Goal: Information Seeking & Learning: Find specific page/section

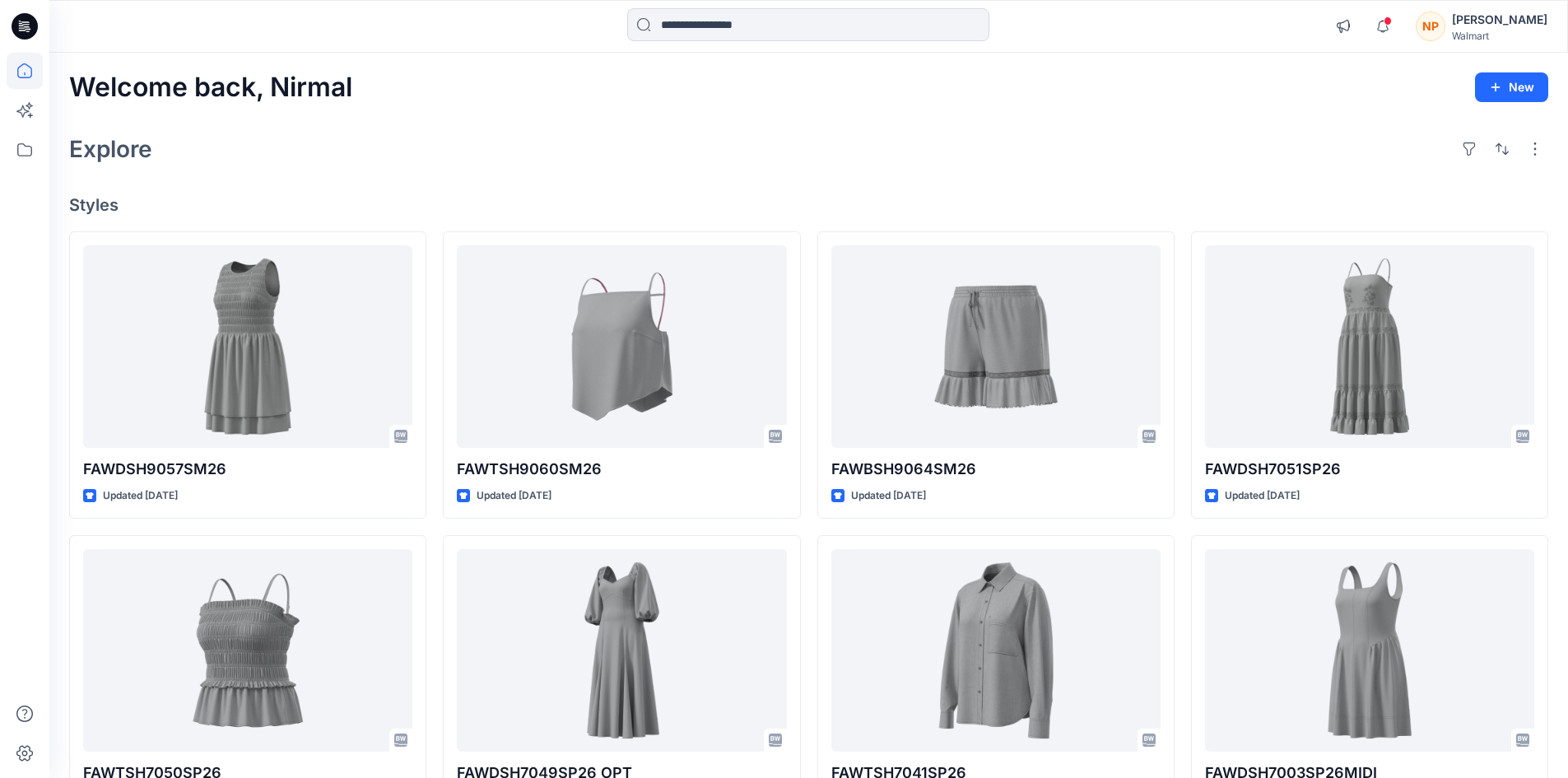
click at [1529, 22] on div "[PERSON_NAME]" at bounding box center [1500, 20] width 96 height 20
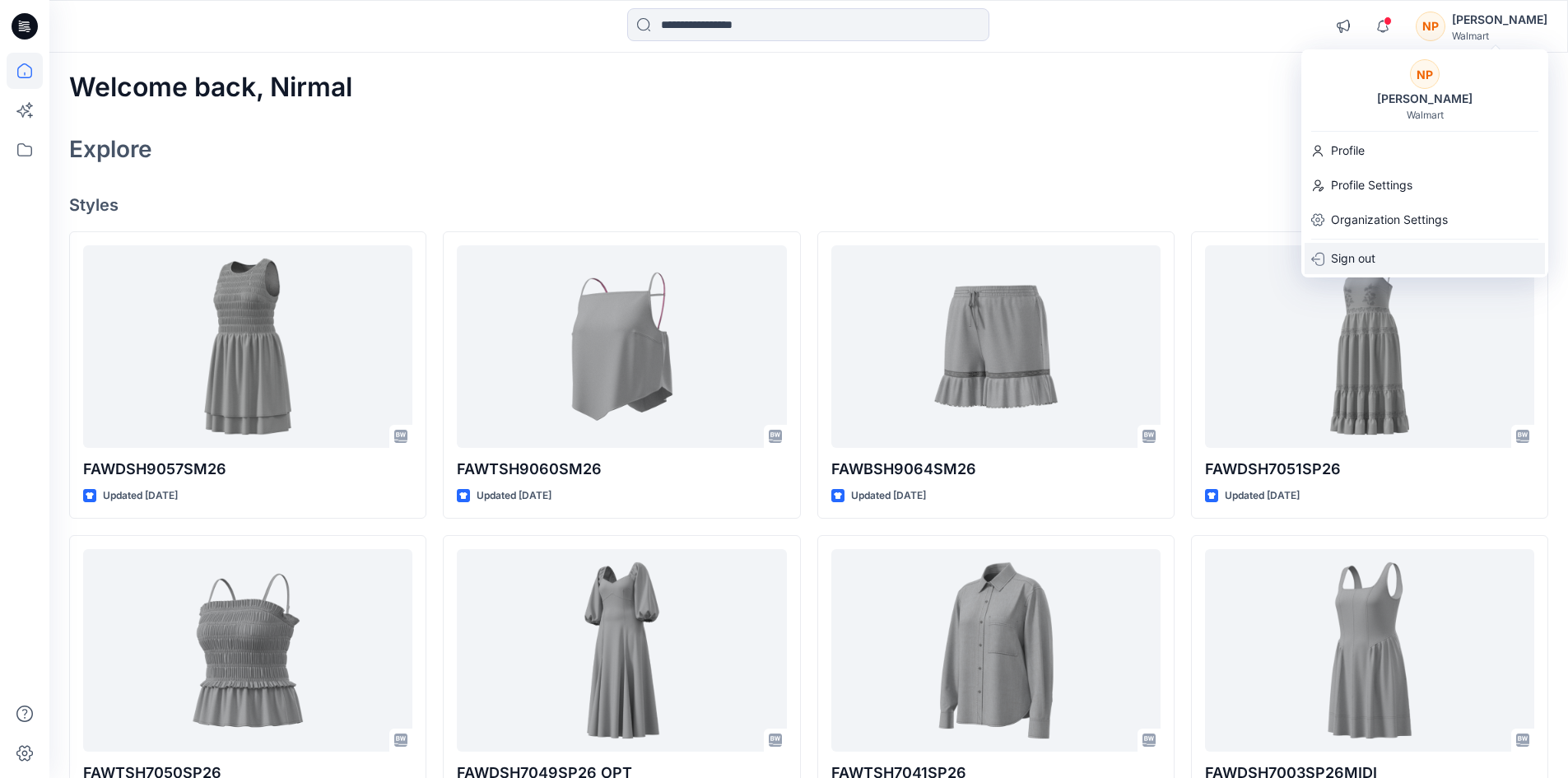
click at [1404, 252] on div "Sign out" at bounding box center [1425, 259] width 241 height 32
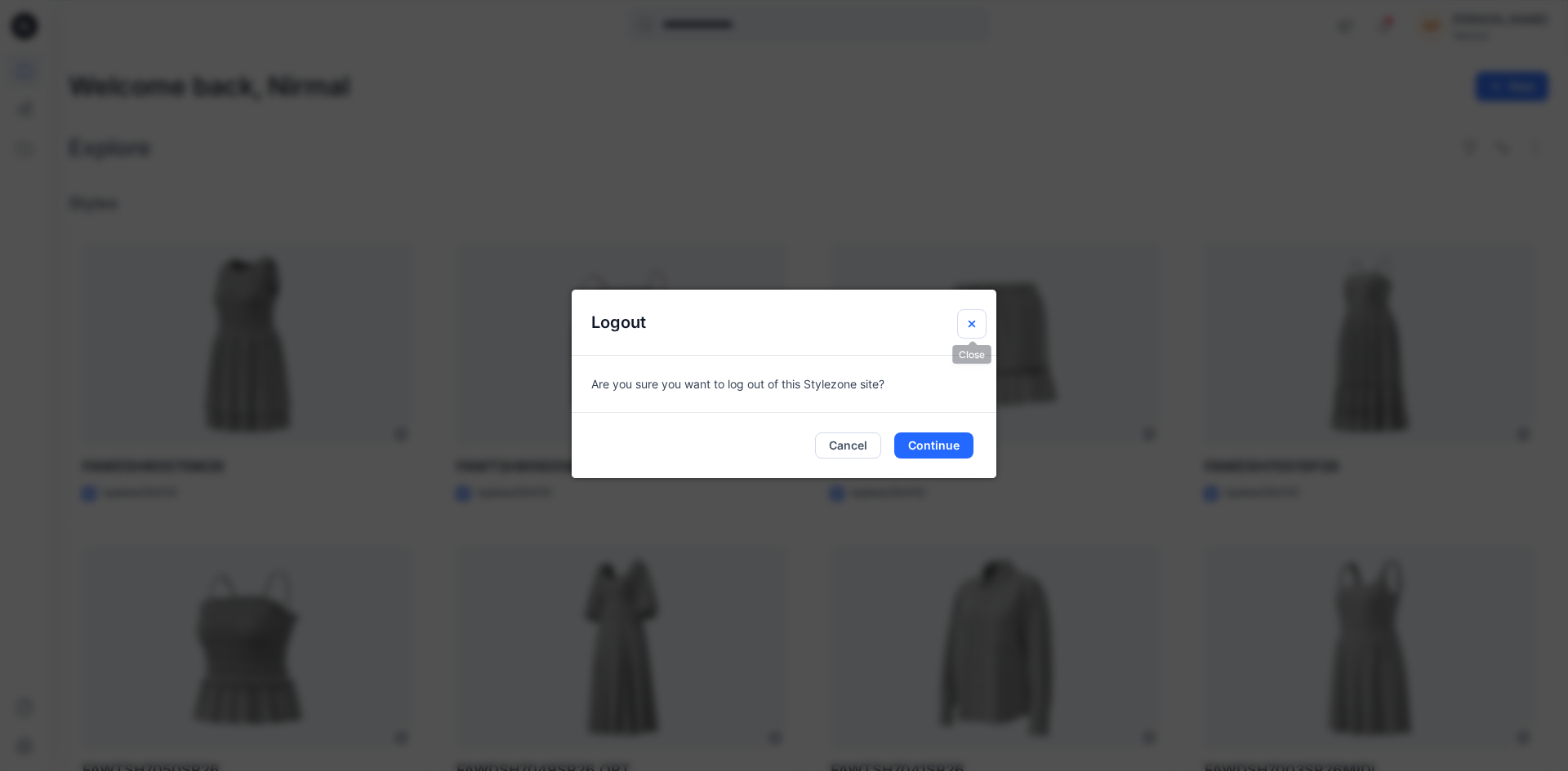
click at [970, 321] on icon "Close" at bounding box center [971, 323] width 13 height 13
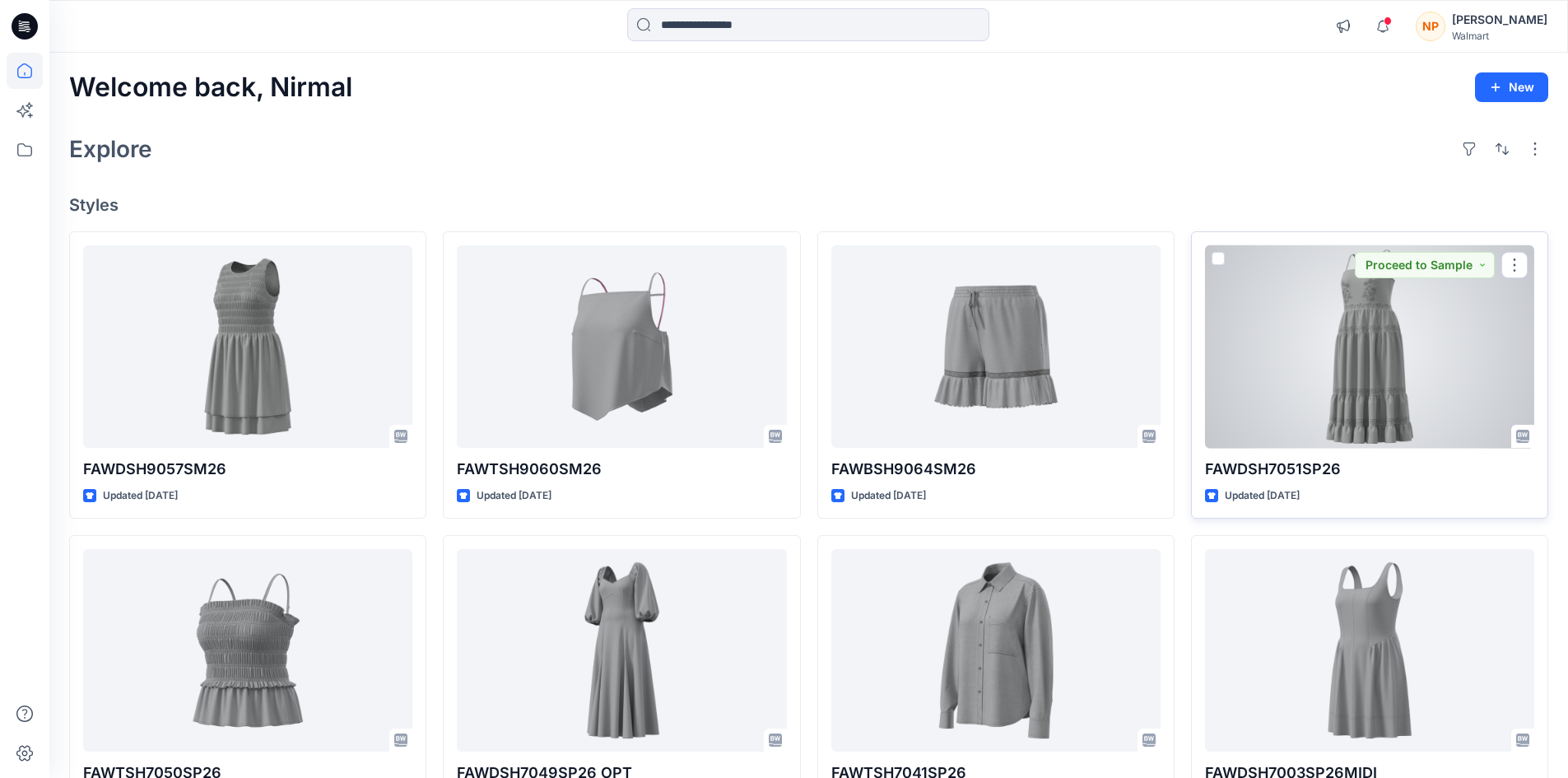
click at [1376, 336] on div at bounding box center [1370, 347] width 329 height 203
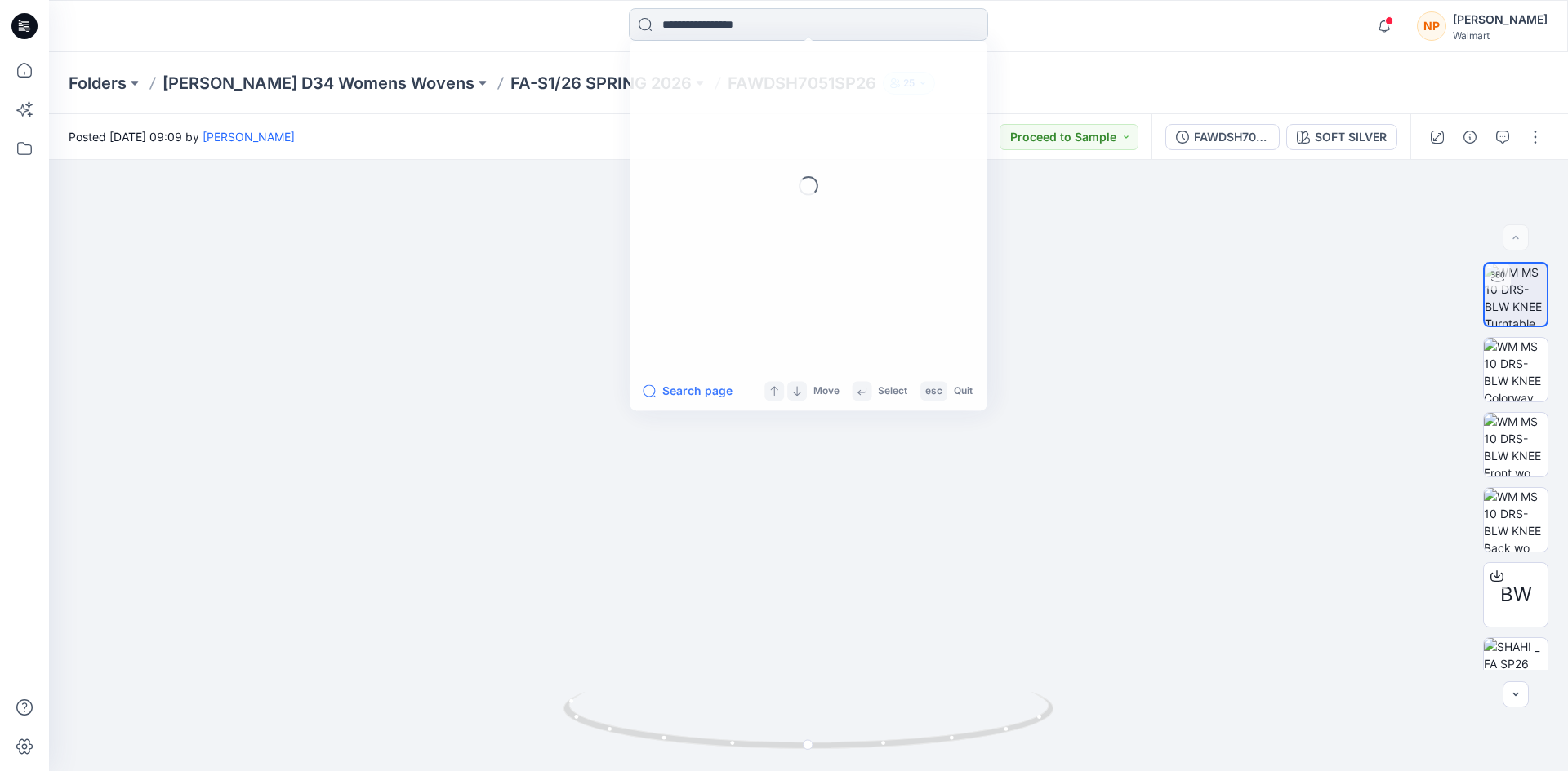
click at [770, 34] on input at bounding box center [809, 25] width 359 height 33
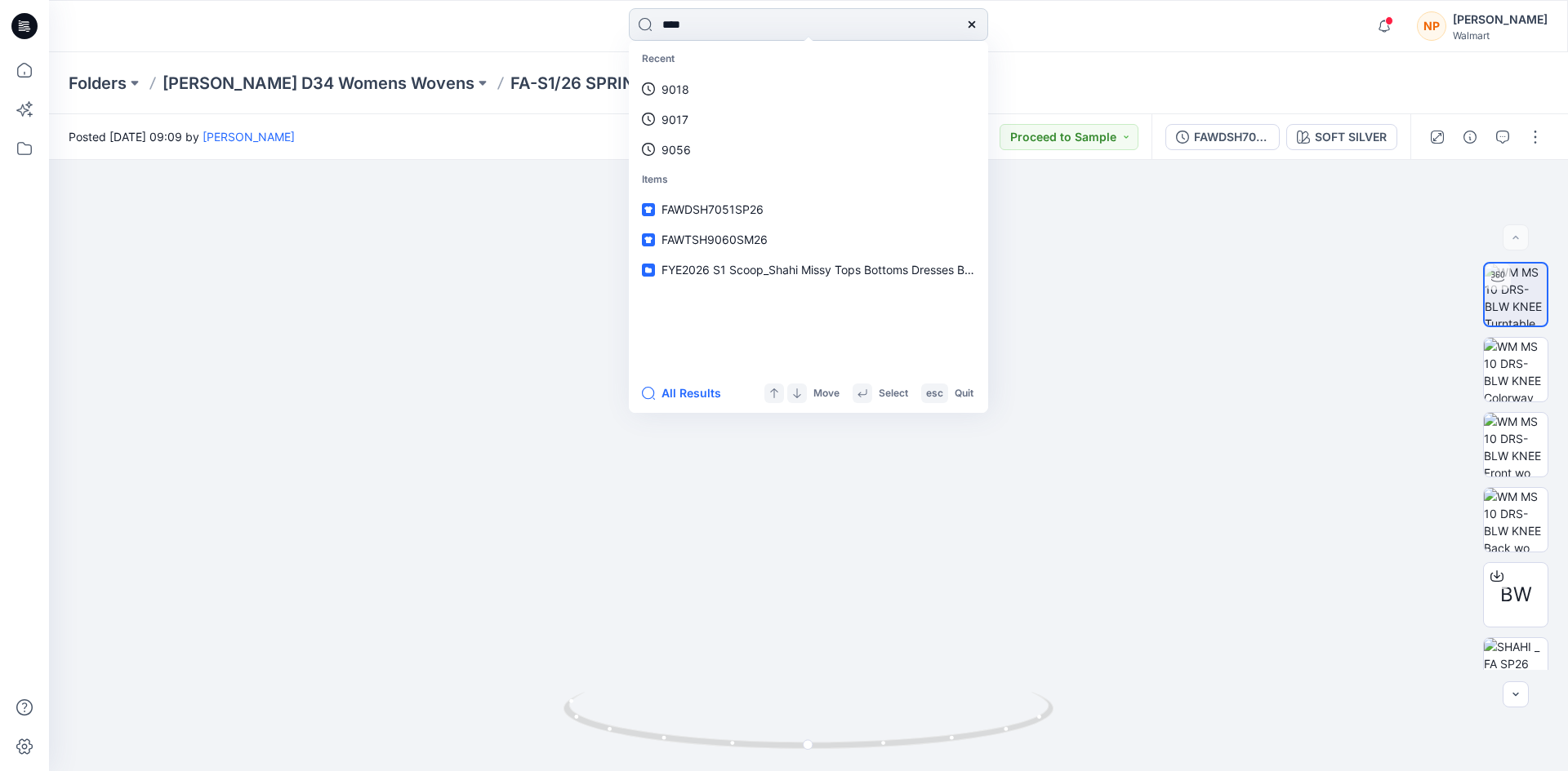
type input "****"
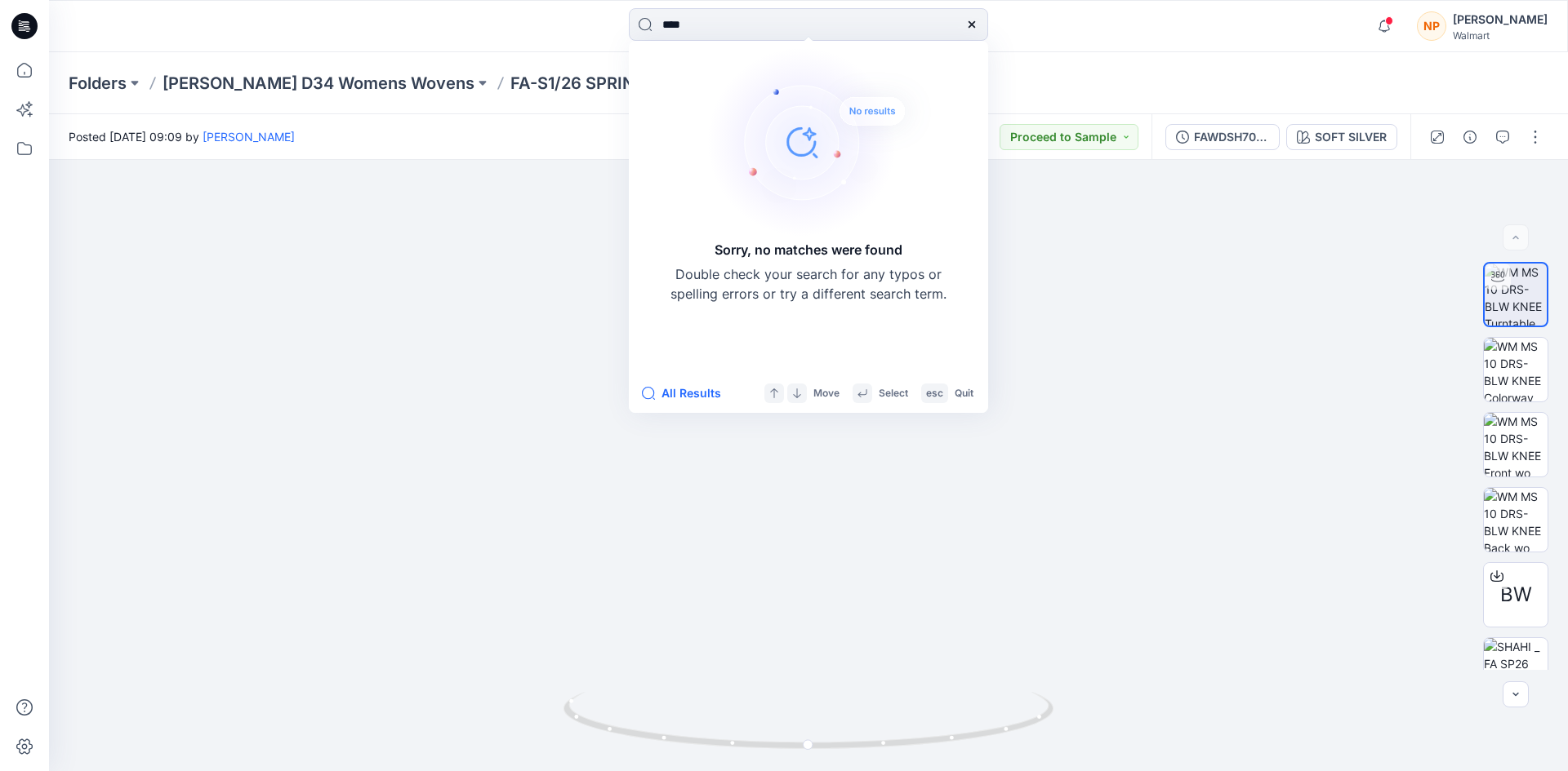
click at [970, 32] on div at bounding box center [971, 25] width 33 height 33
click at [25, 24] on icon at bounding box center [25, 25] width 26 height 26
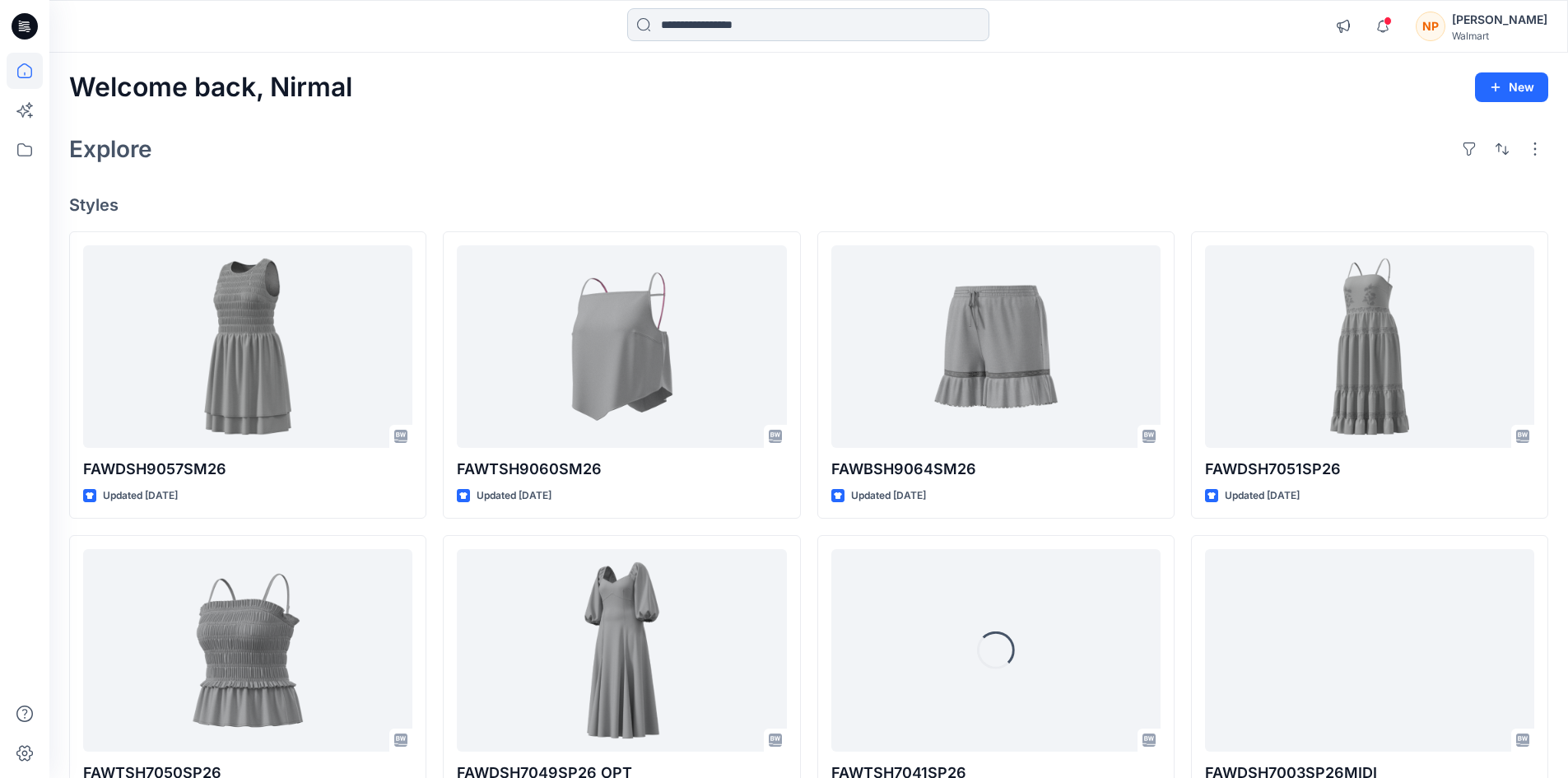
click at [743, 24] on input at bounding box center [808, 25] width 362 height 33
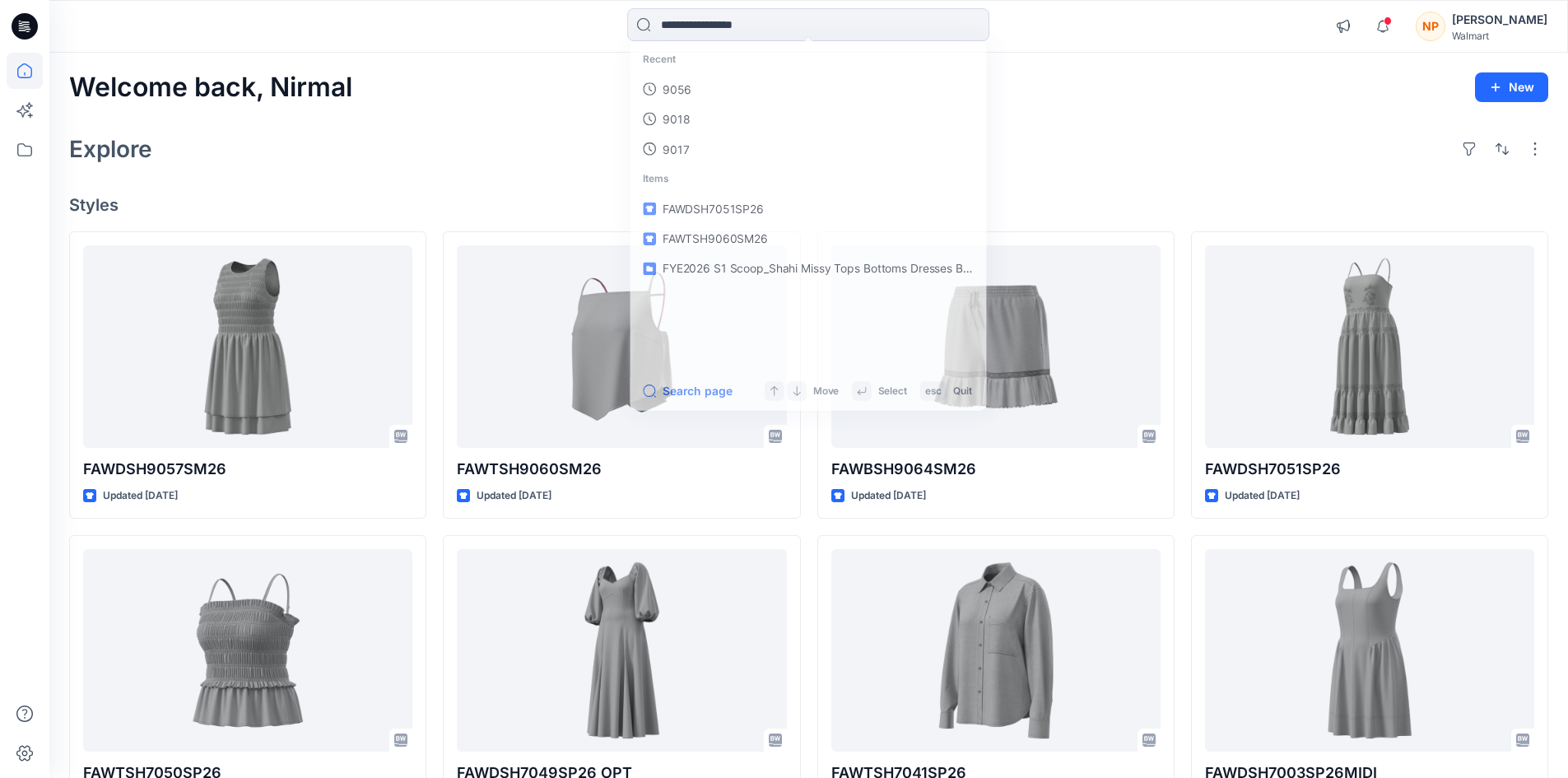
click at [1535, 26] on div "[PERSON_NAME]" at bounding box center [1500, 20] width 96 height 20
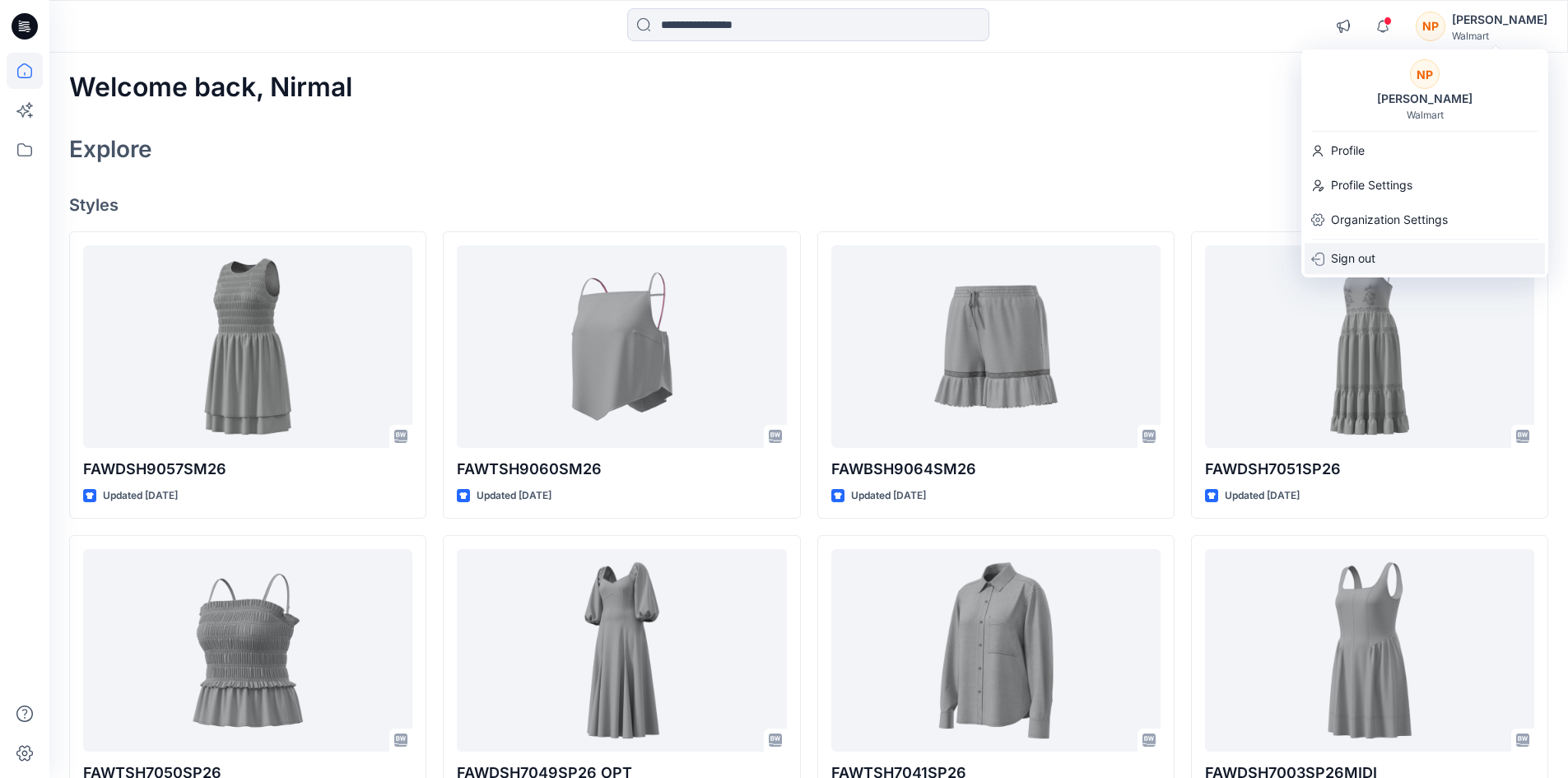
click at [1356, 256] on p "Sign out" at bounding box center [1354, 259] width 44 height 32
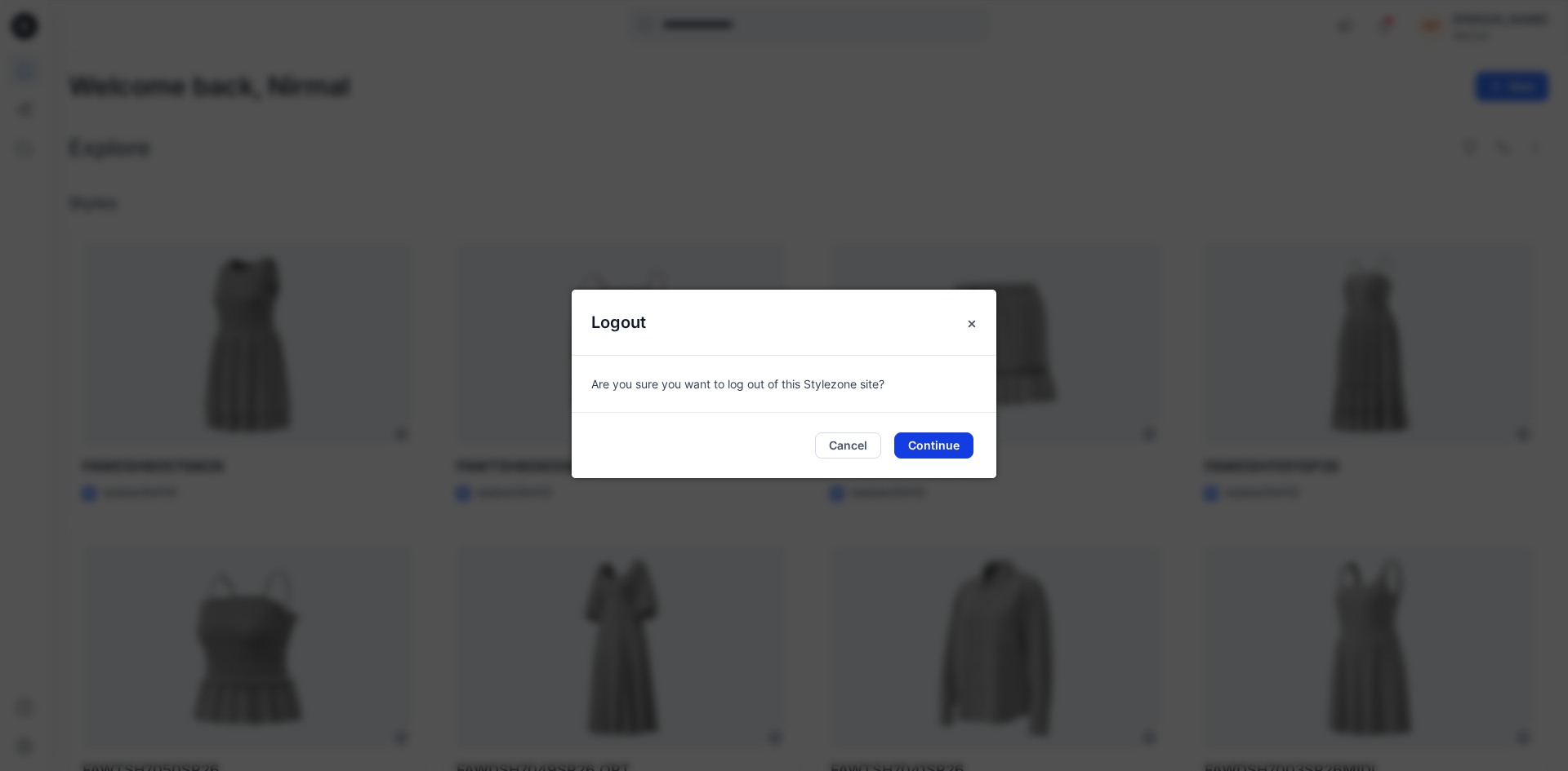
click at [932, 449] on button "Continue" at bounding box center [934, 445] width 80 height 26
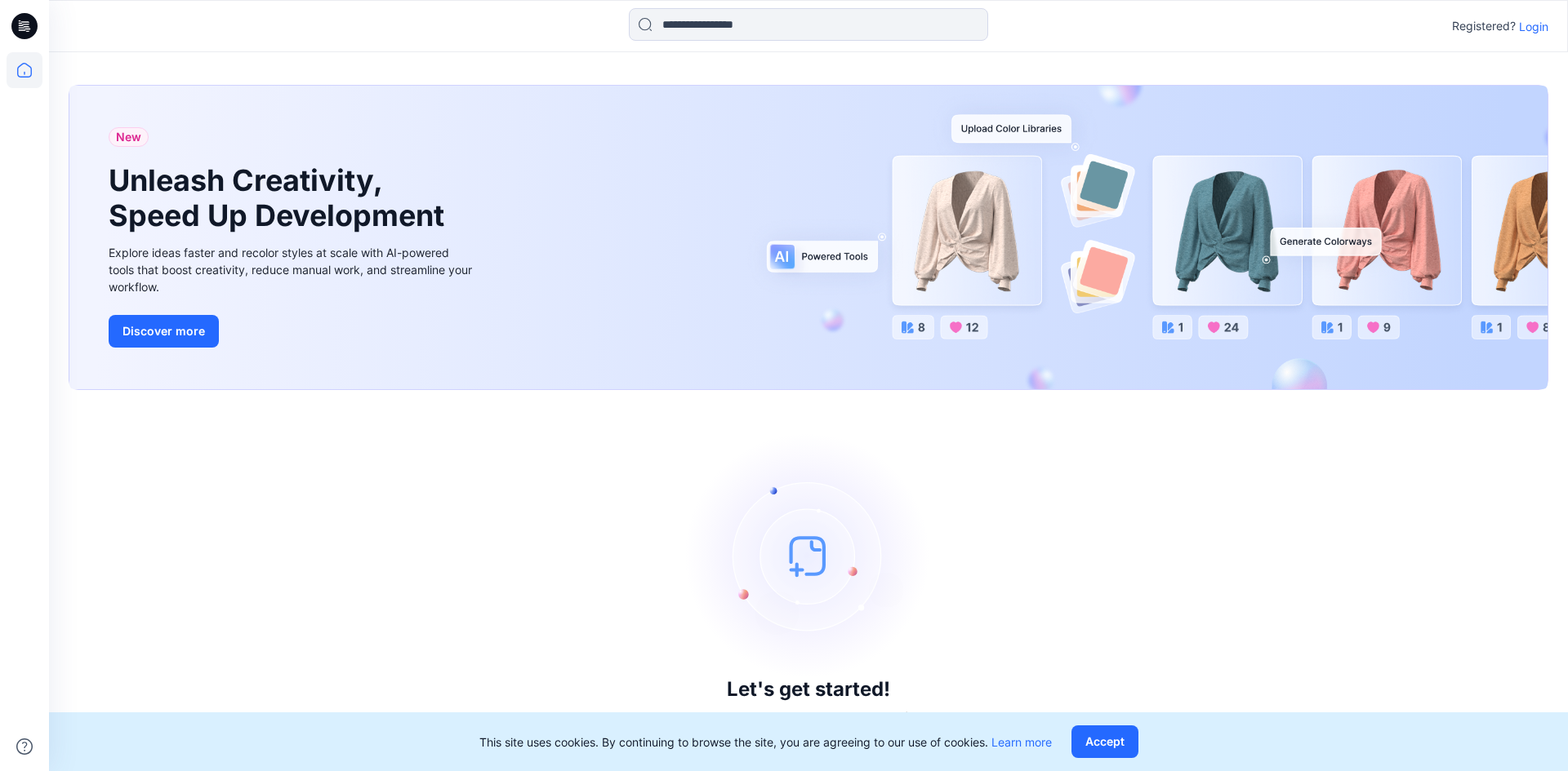
click at [1541, 29] on p "Login" at bounding box center [1533, 26] width 30 height 17
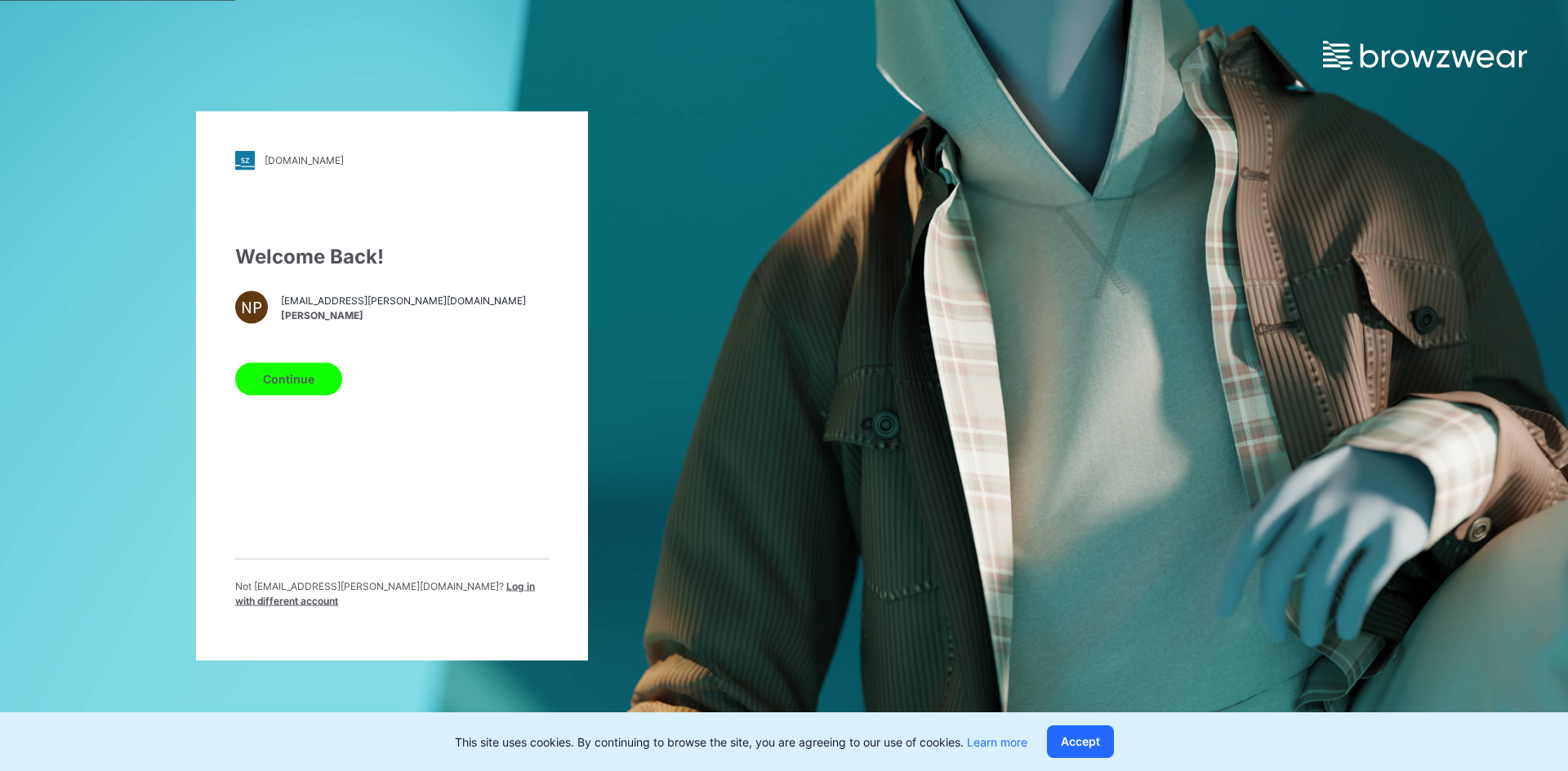
click at [438, 598] on span "Log in with different account" at bounding box center [385, 593] width 300 height 27
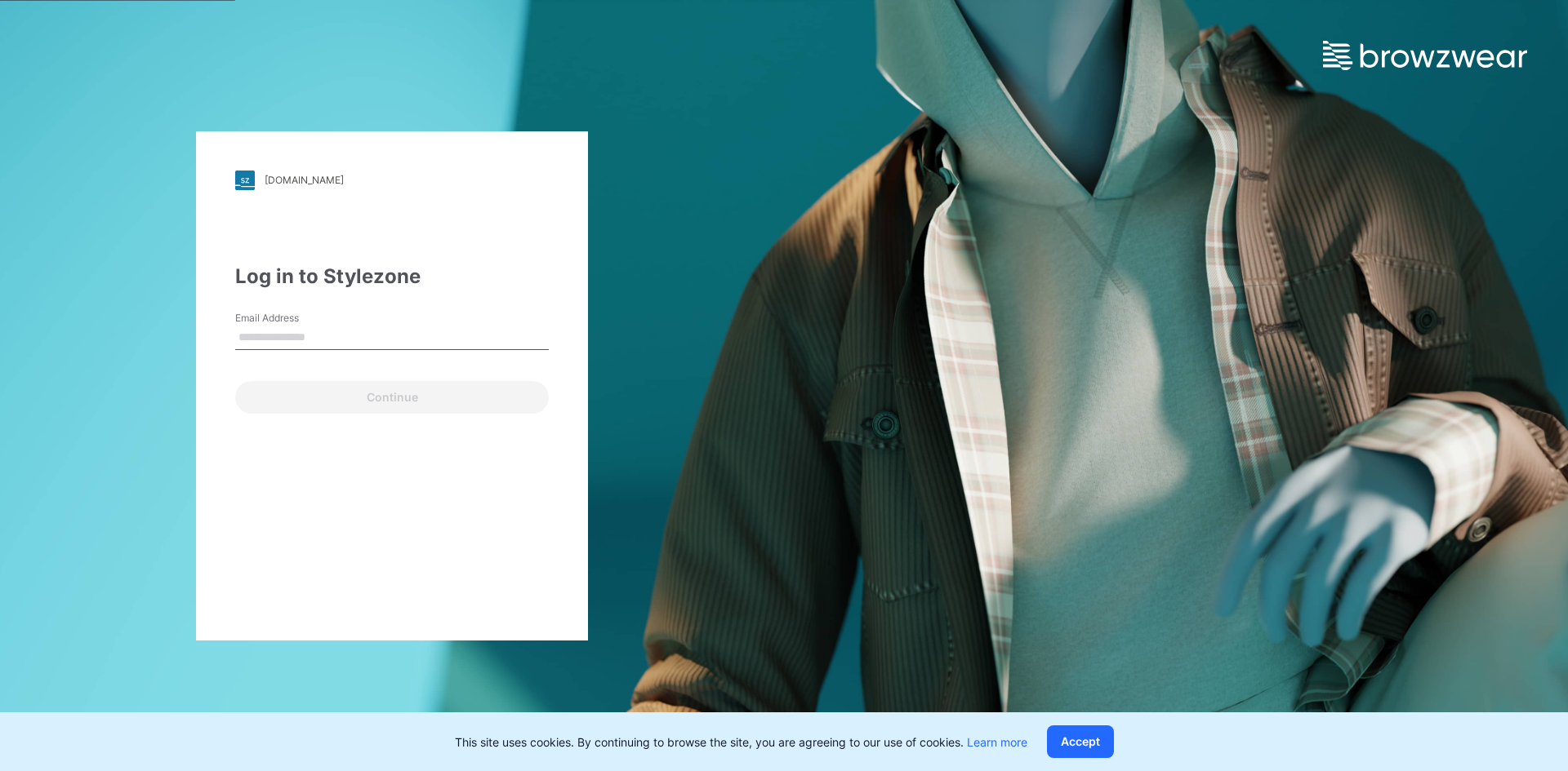
click at [386, 340] on input "Email Address" at bounding box center [392, 338] width 313 height 25
click at [356, 337] on input "Email Address" at bounding box center [392, 338] width 313 height 25
click at [378, 336] on input "Email Address" at bounding box center [392, 338] width 313 height 25
drag, startPoint x: 368, startPoint y: 339, endPoint x: 259, endPoint y: 332, distance: 109.2
click at [230, 338] on div "walmart.stylezone.com Loading... Log in to Stylezone Email Address Continue" at bounding box center [391, 386] width 392 height 509
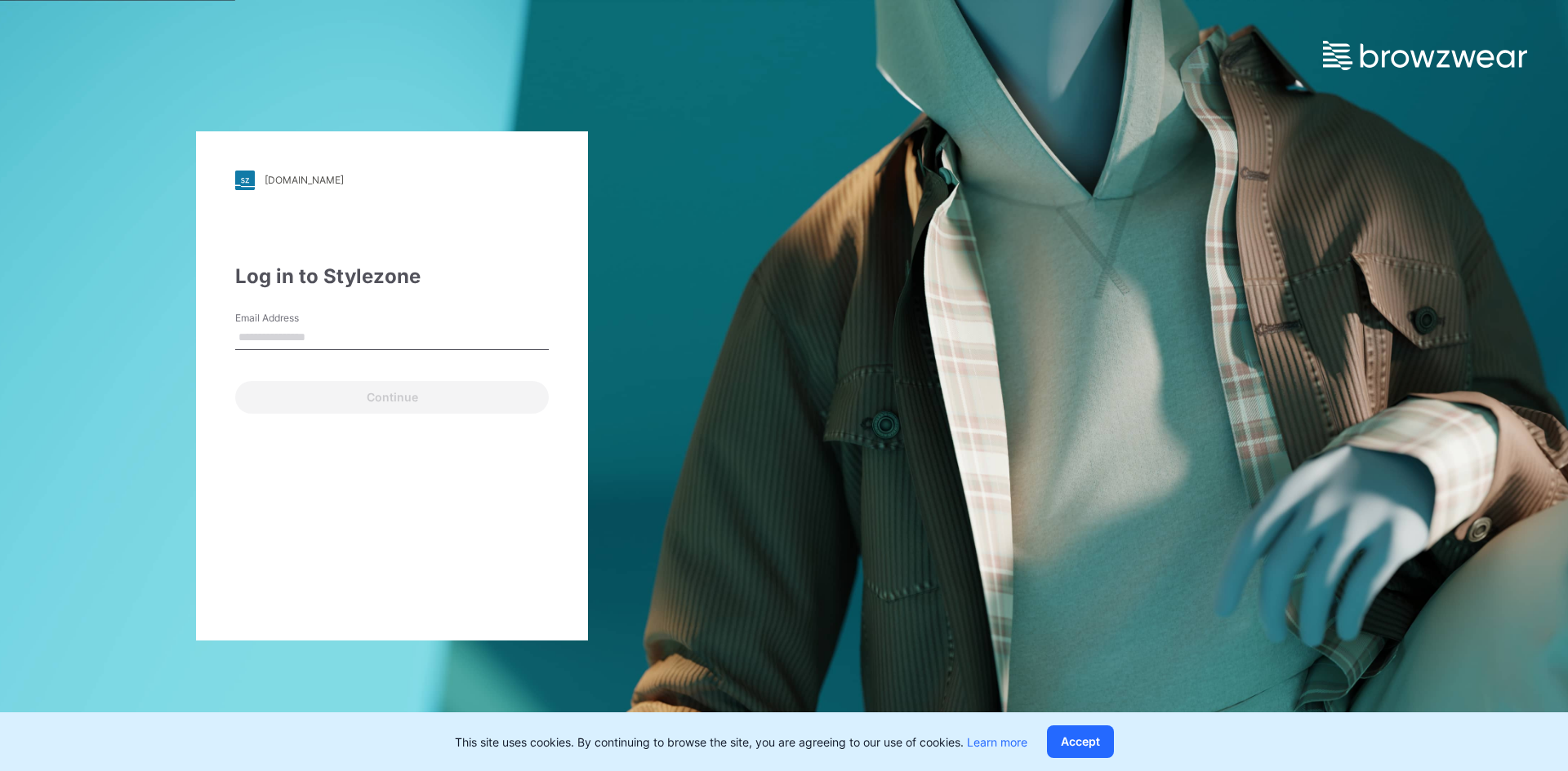
click at [268, 332] on input "Email Address" at bounding box center [392, 338] width 313 height 25
click at [218, 550] on div "walmart.stylezone.com Loading... Log in to Stylezone Email Address Email is req…" at bounding box center [391, 386] width 392 height 509
click at [277, 341] on input "Email Address" at bounding box center [392, 338] width 313 height 25
type input "**********"
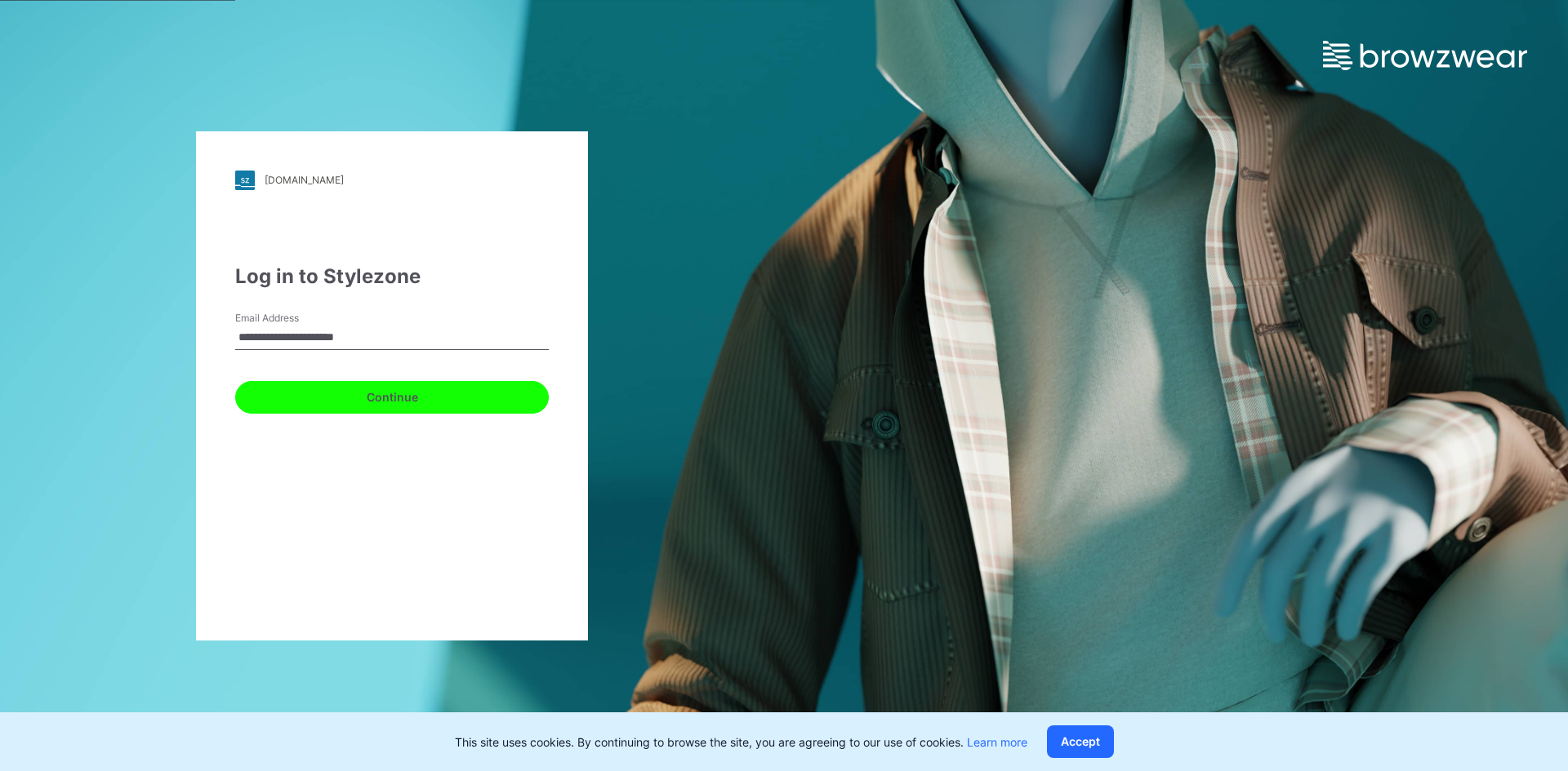
drag, startPoint x: 307, startPoint y: 407, endPoint x: 311, endPoint y: 375, distance: 32.2
click at [306, 406] on button "Continue" at bounding box center [392, 397] width 313 height 33
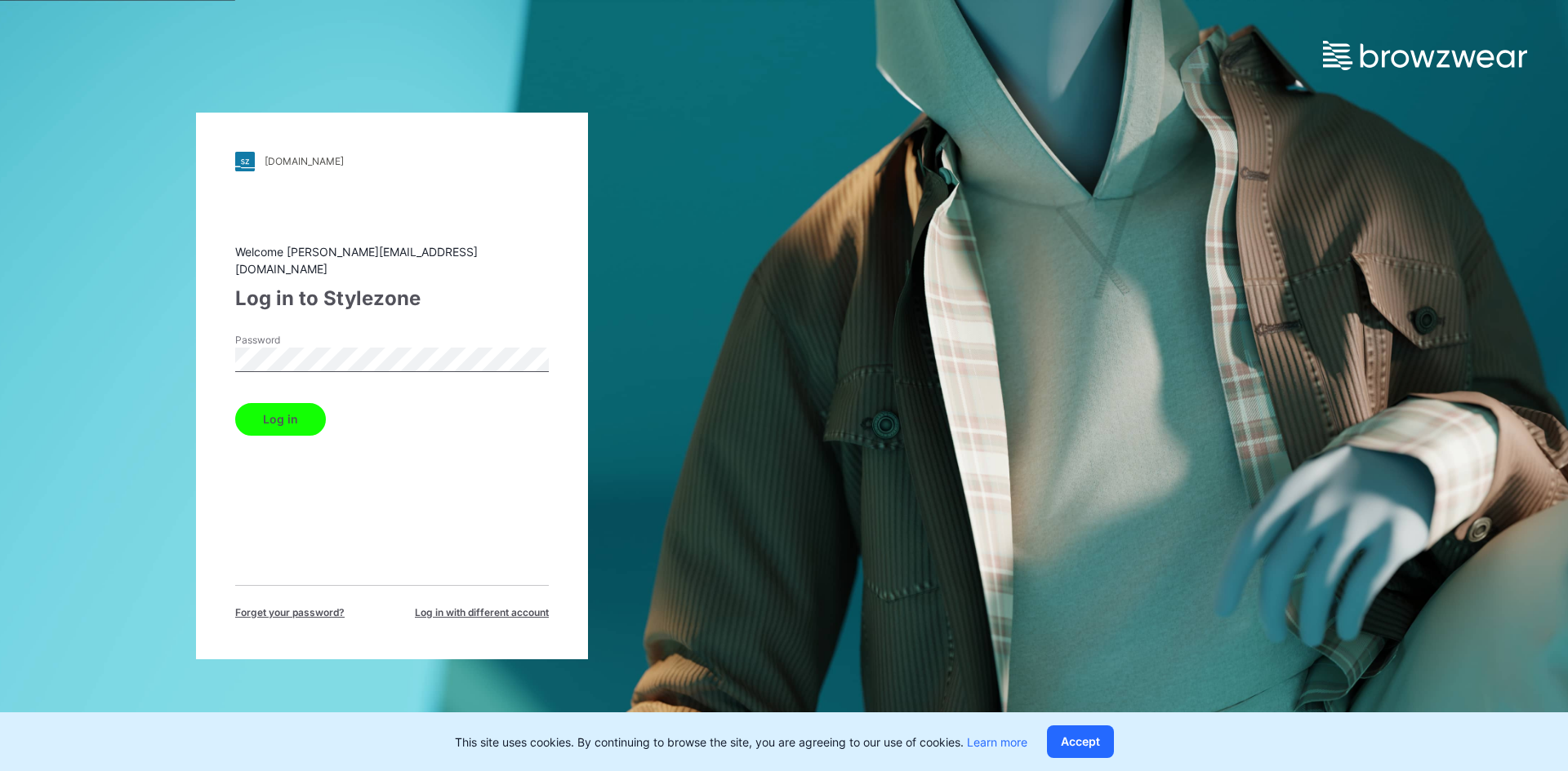
click at [265, 408] on button "Log in" at bounding box center [280, 419] width 91 height 33
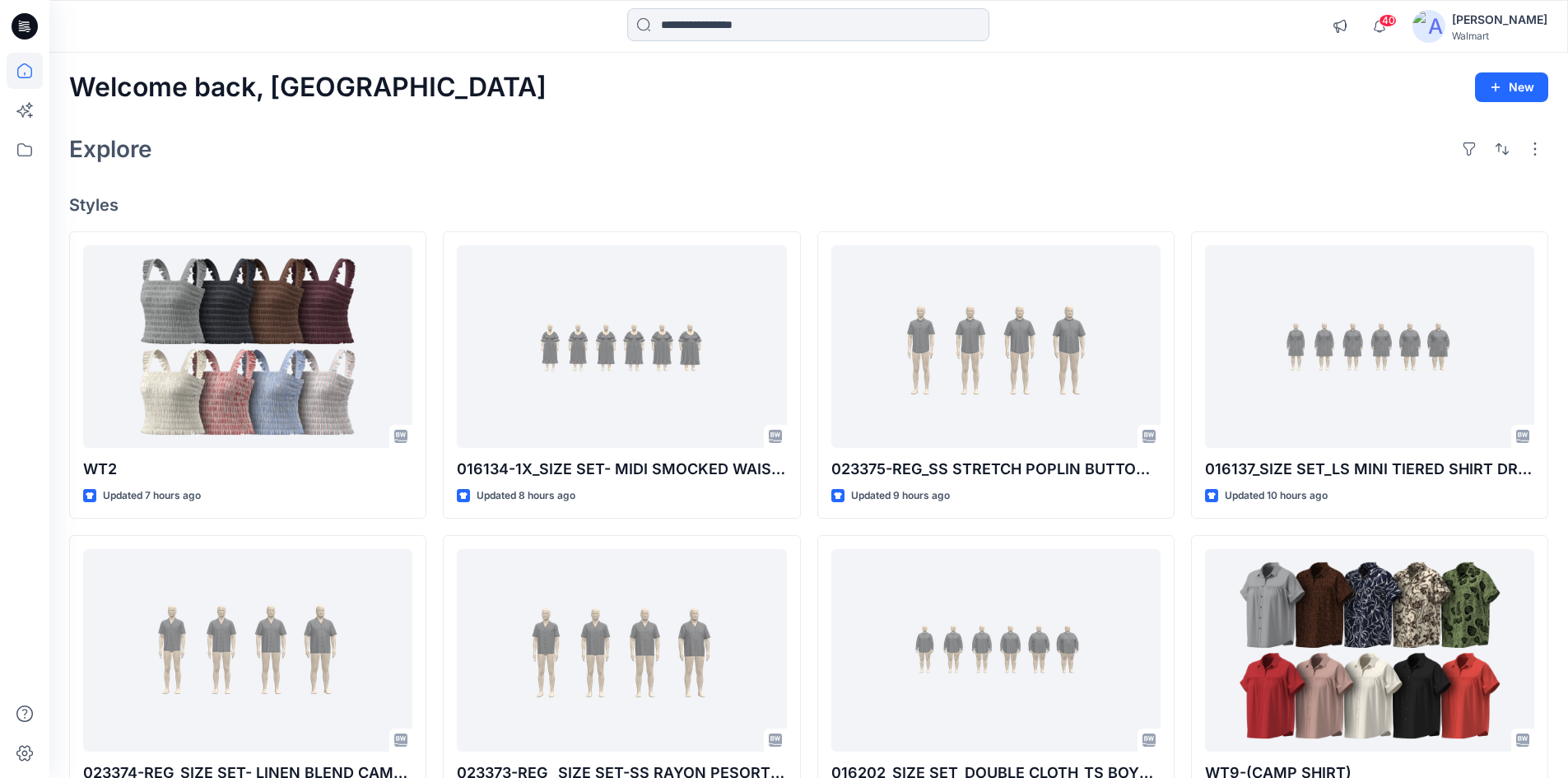
click at [777, 31] on input at bounding box center [808, 25] width 362 height 33
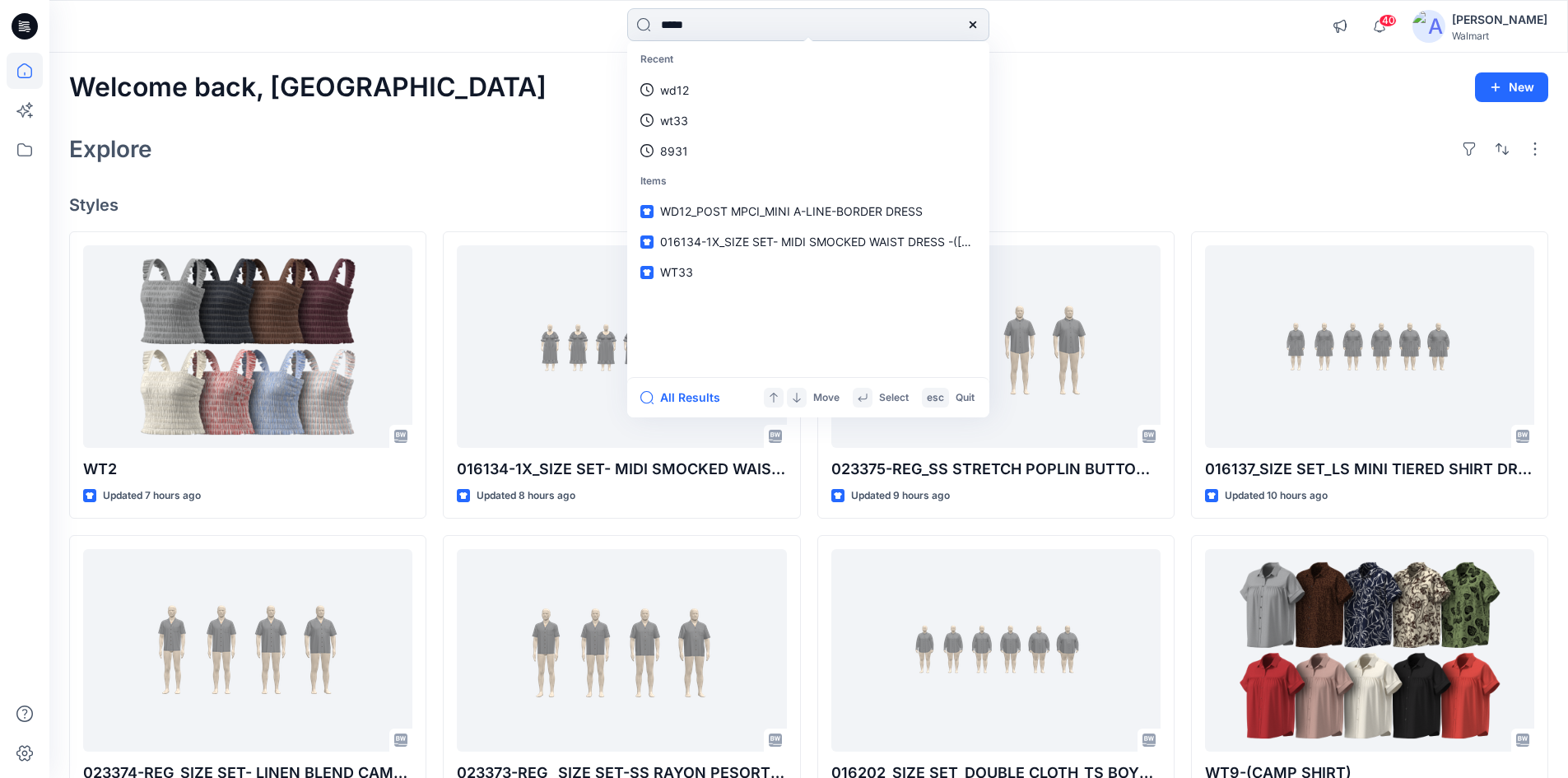
type input "*****"
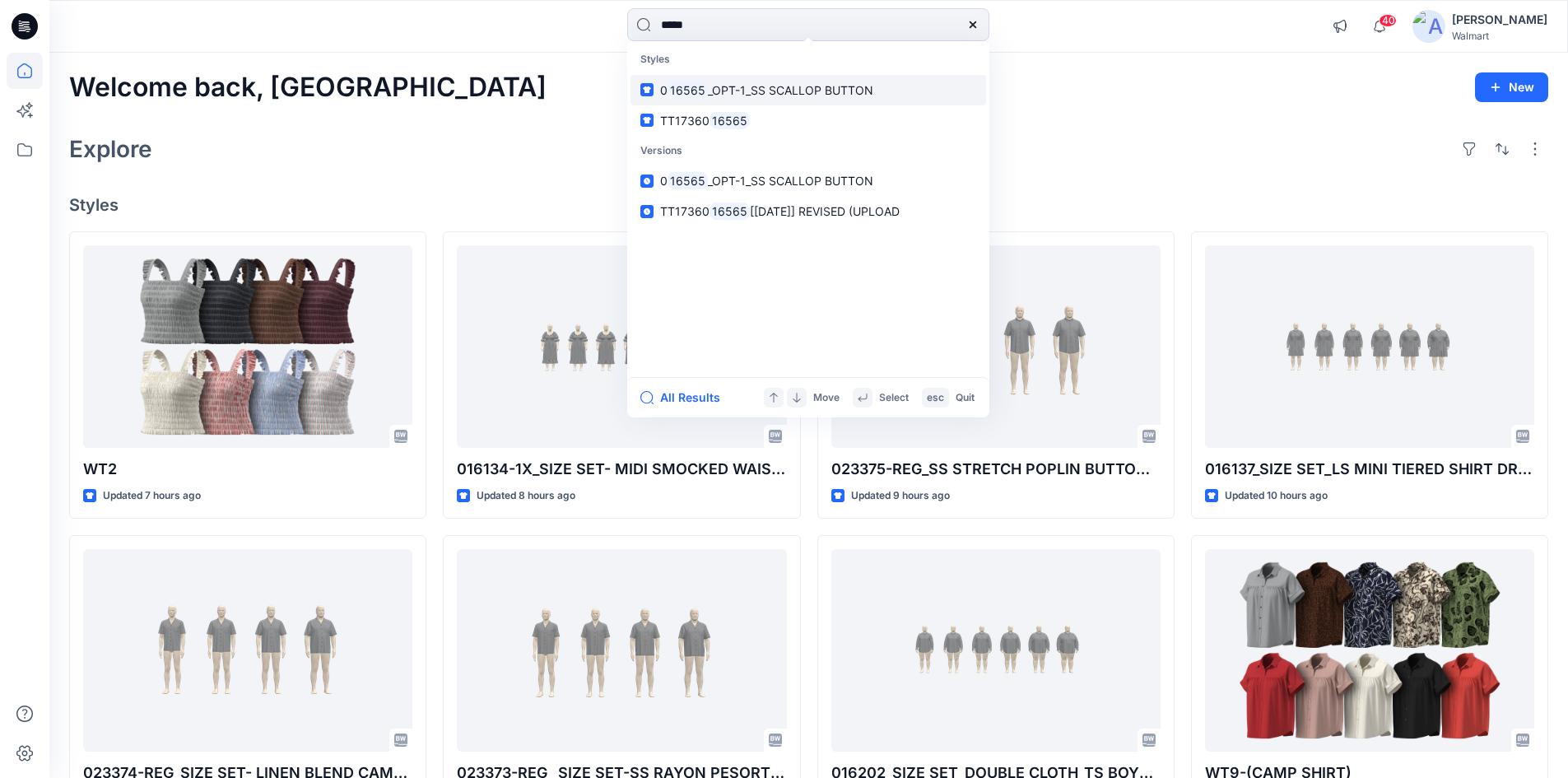
click at [749, 93] on span "_OPT-1_SS SCALLOP BUTTON" at bounding box center [790, 90] width 166 height 14
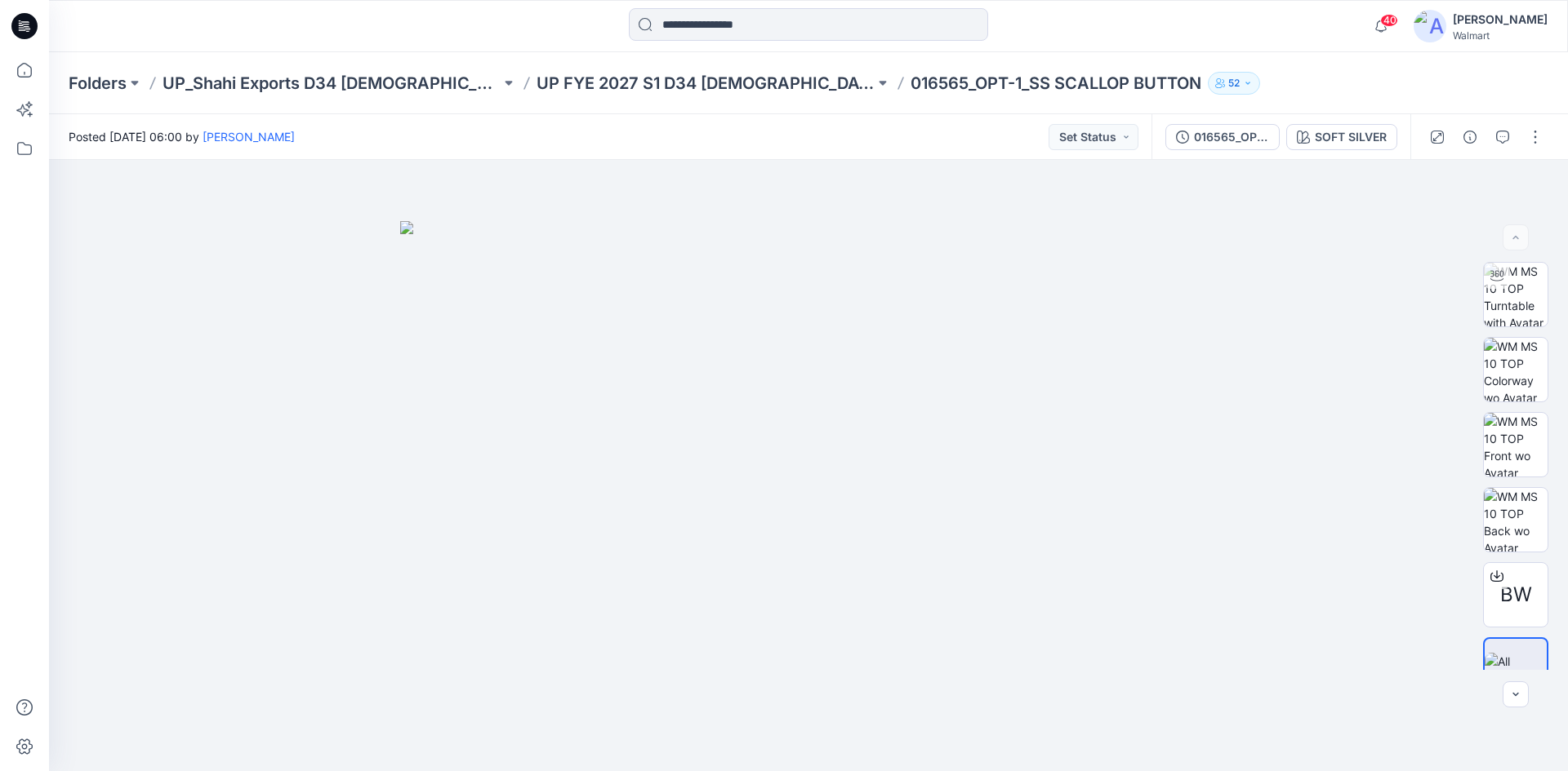
click at [25, 26] on icon at bounding box center [27, 26] width 7 height 1
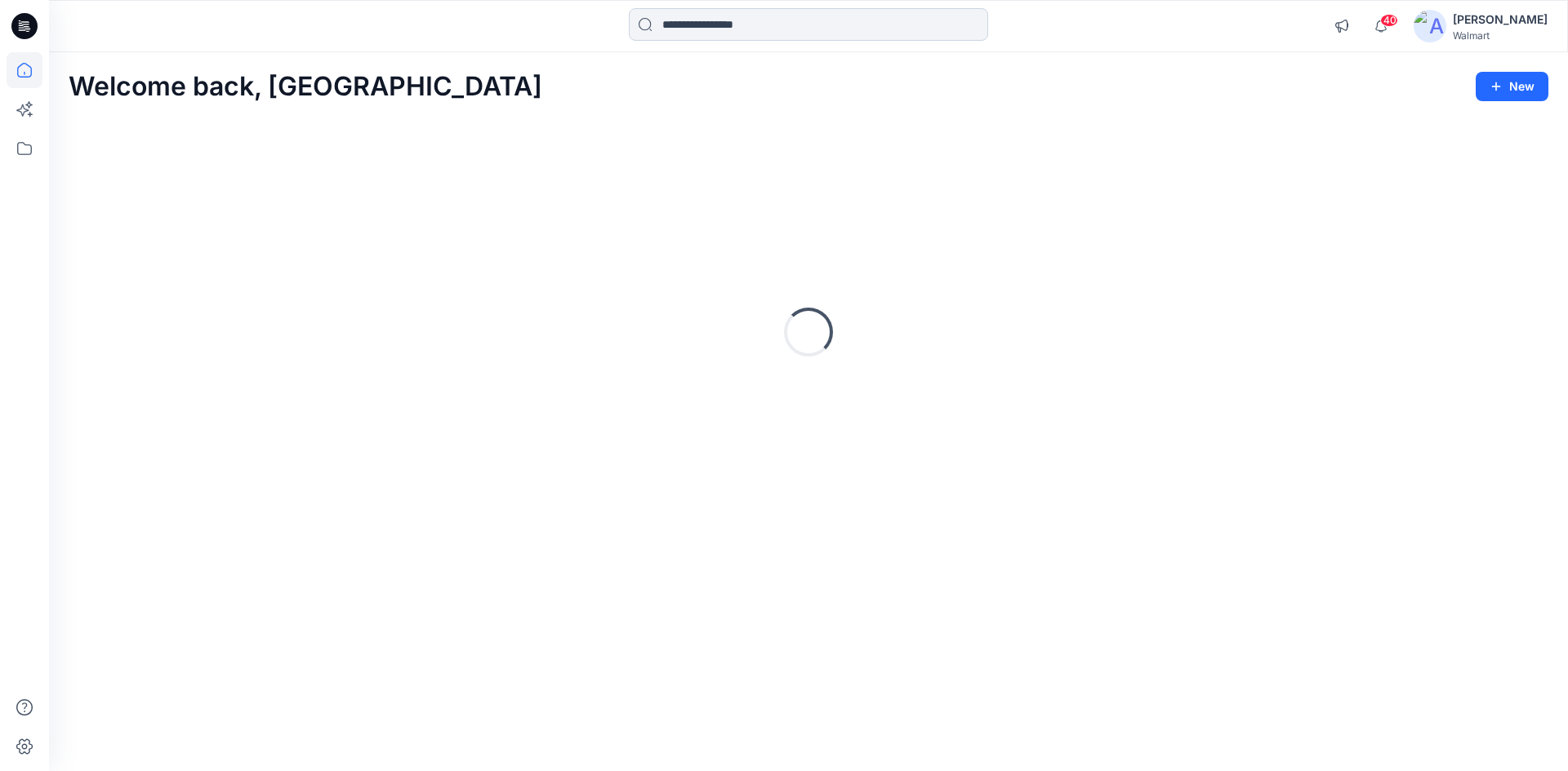
click at [734, 27] on input at bounding box center [809, 25] width 359 height 33
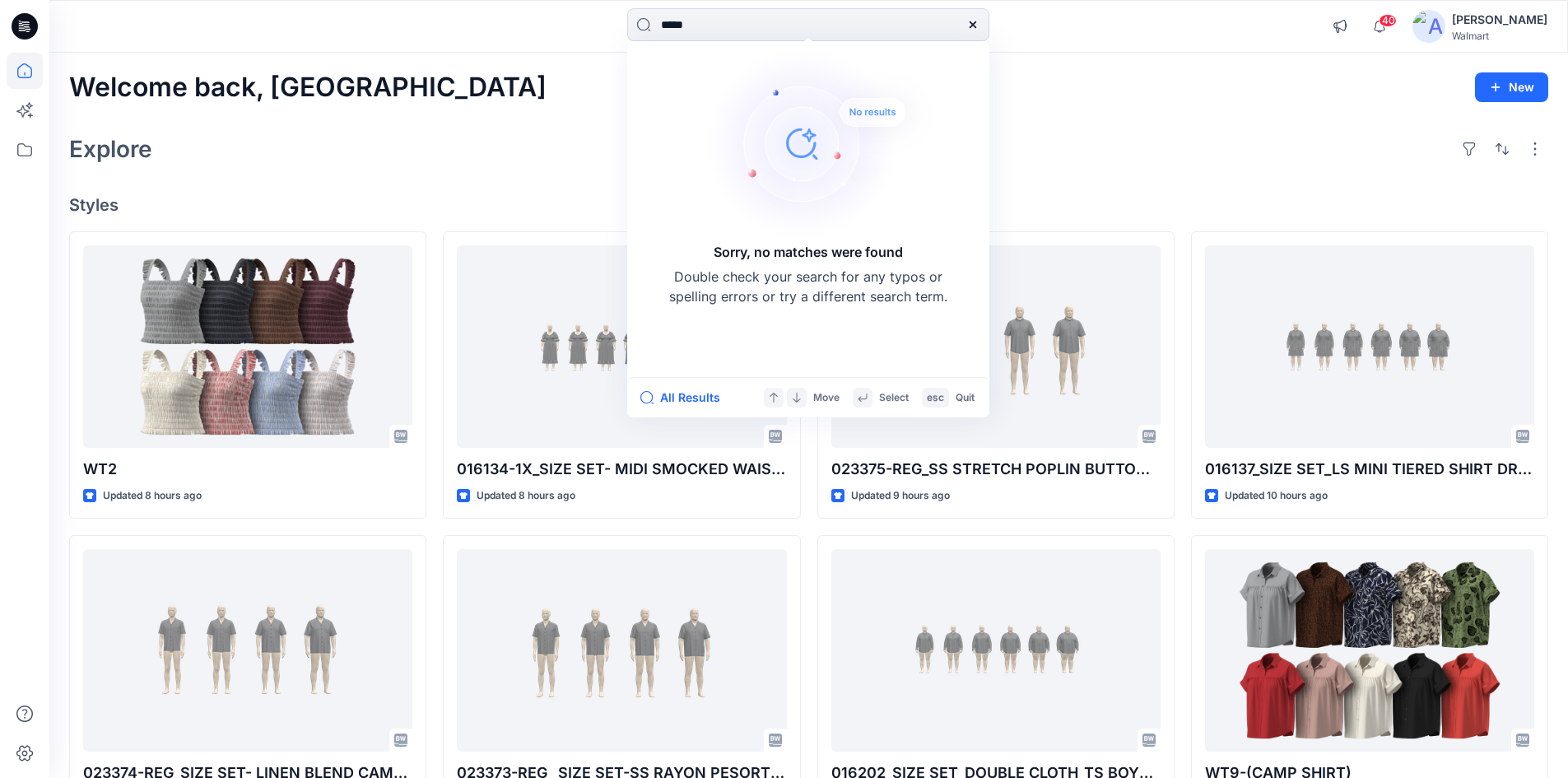
drag, startPoint x: 703, startPoint y: 25, endPoint x: 620, endPoint y: 35, distance: 83.6
click at [620, 35] on div "***** Sorry, no matches were found Double check your search for any typos or sp…" at bounding box center [808, 26] width 759 height 36
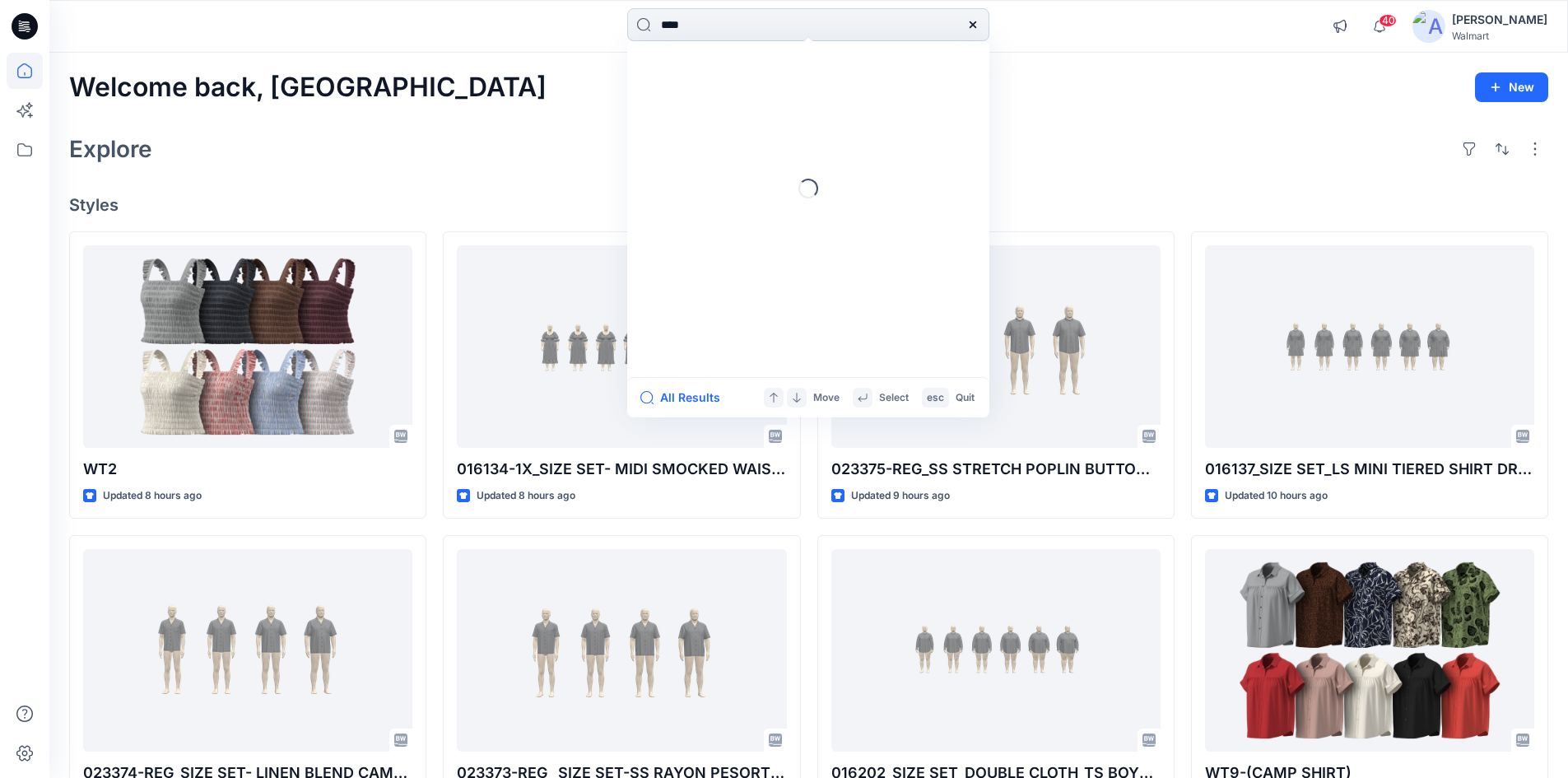
type input "****"
click at [673, 84] on mark "WT28" at bounding box center [679, 91] width 37 height 19
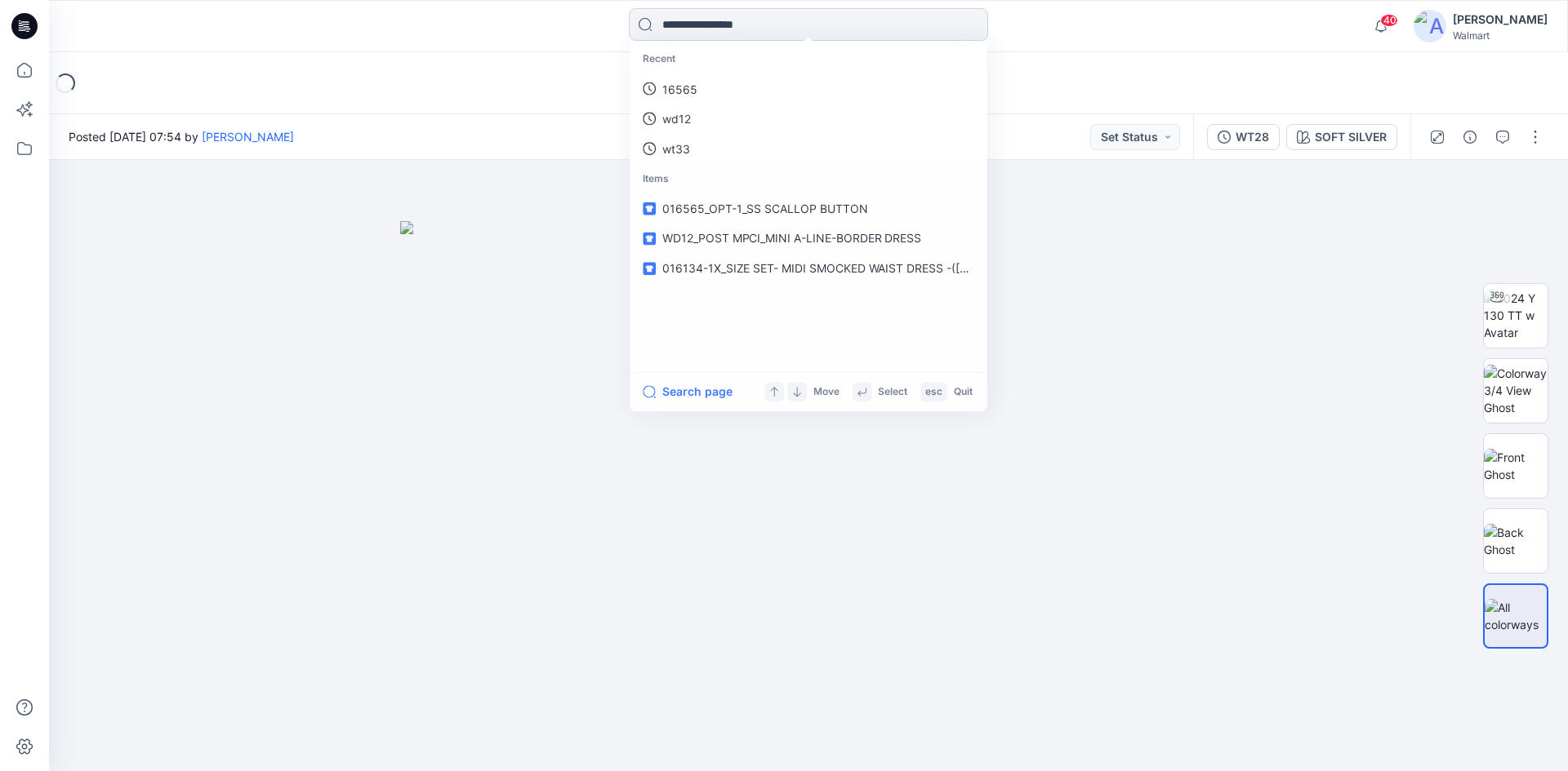
click at [732, 25] on input at bounding box center [809, 25] width 359 height 33
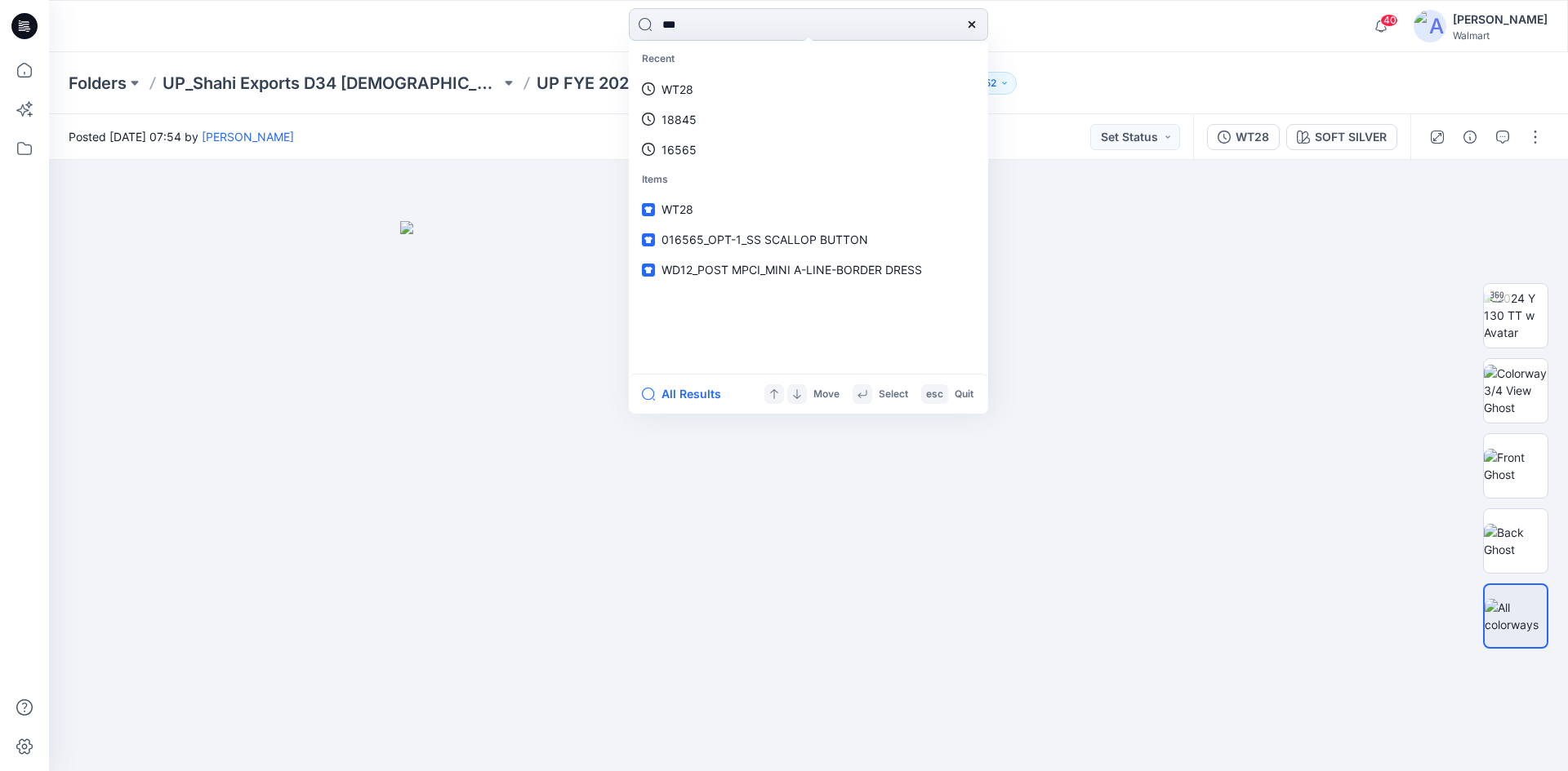
type input "***"
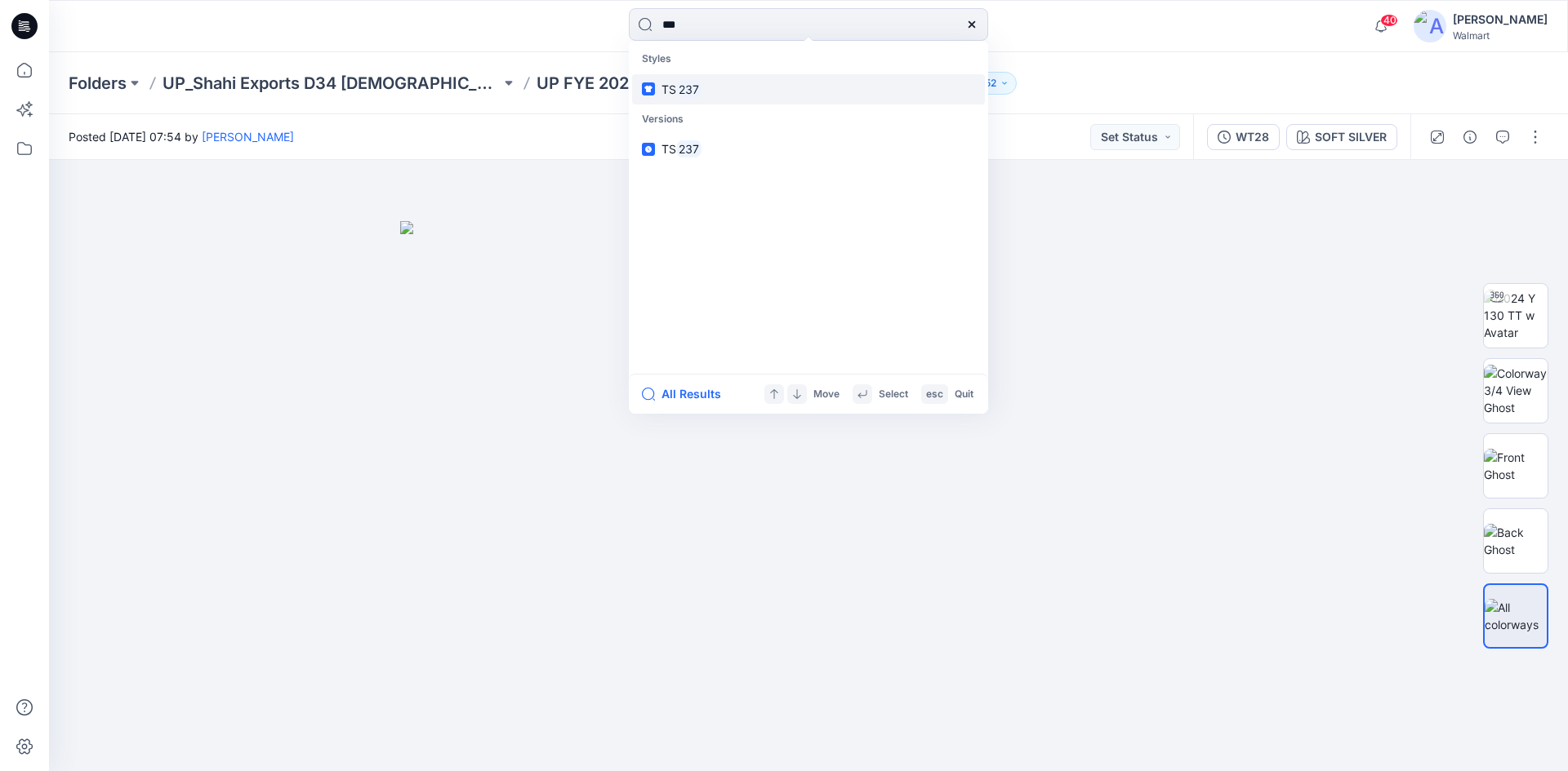
click at [719, 85] on link "TS 237" at bounding box center [809, 90] width 353 height 30
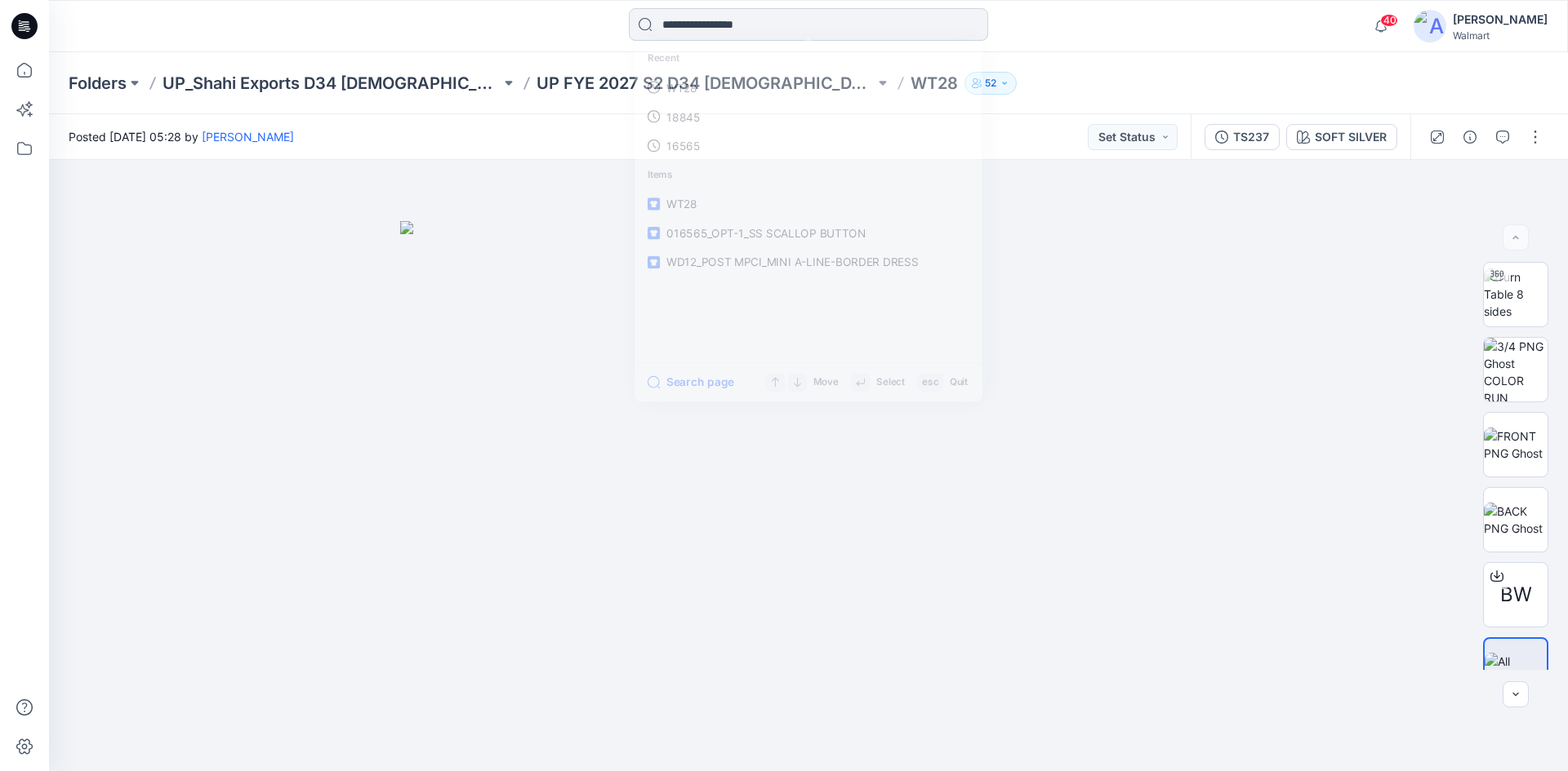
click at [748, 29] on input at bounding box center [809, 25] width 359 height 33
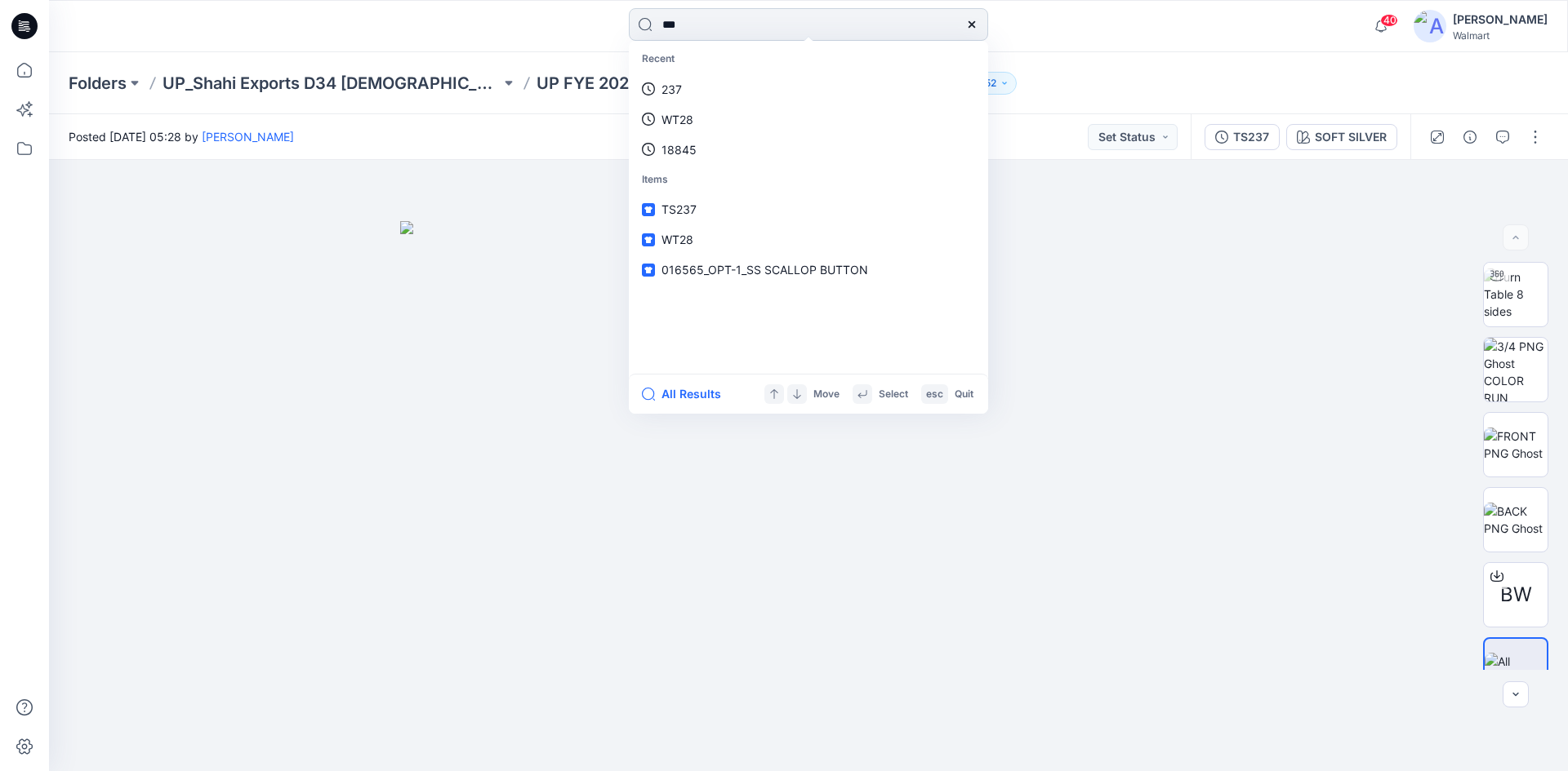
type input "***"
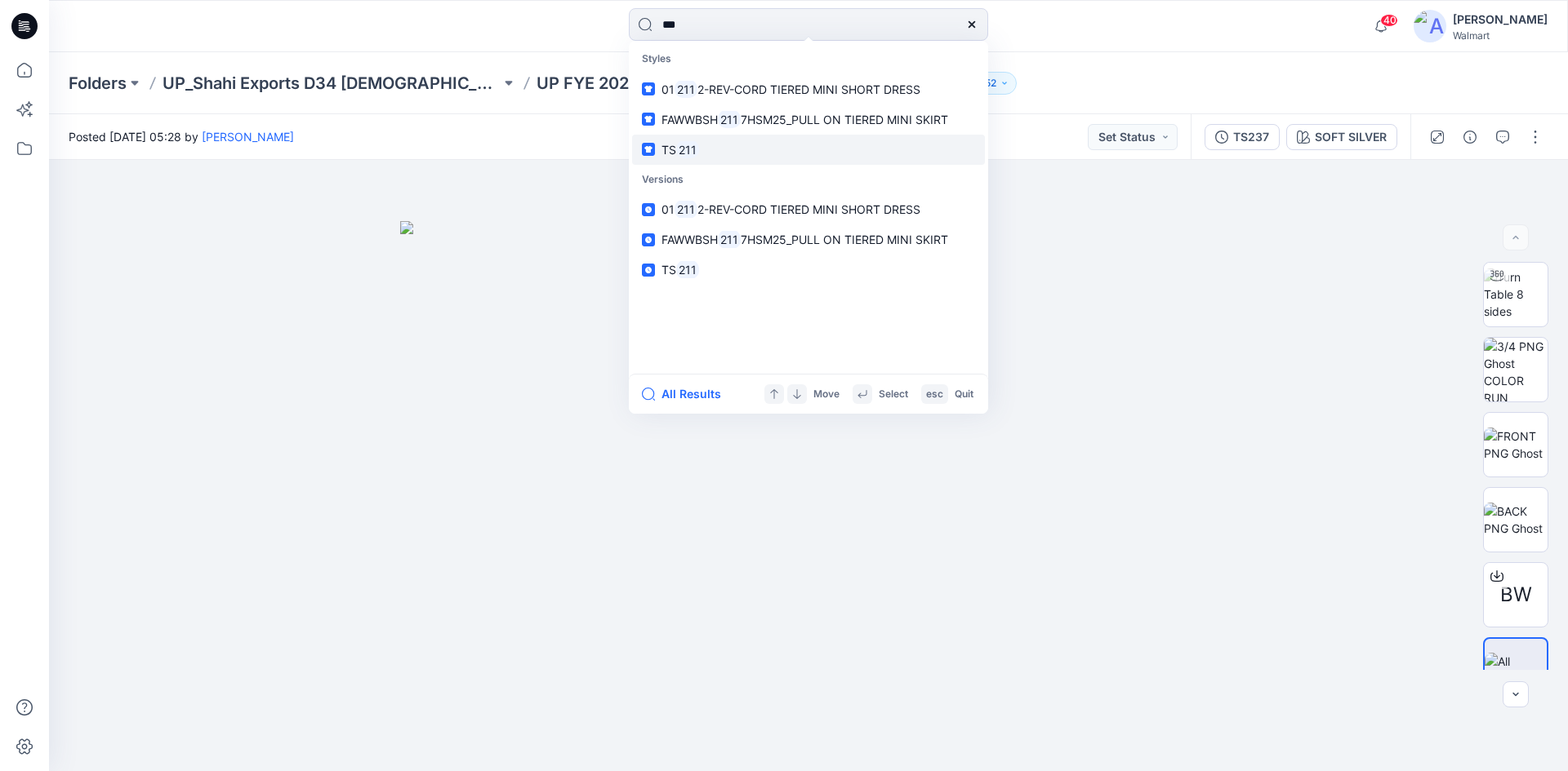
click at [704, 159] on link "TS 211" at bounding box center [809, 150] width 353 height 30
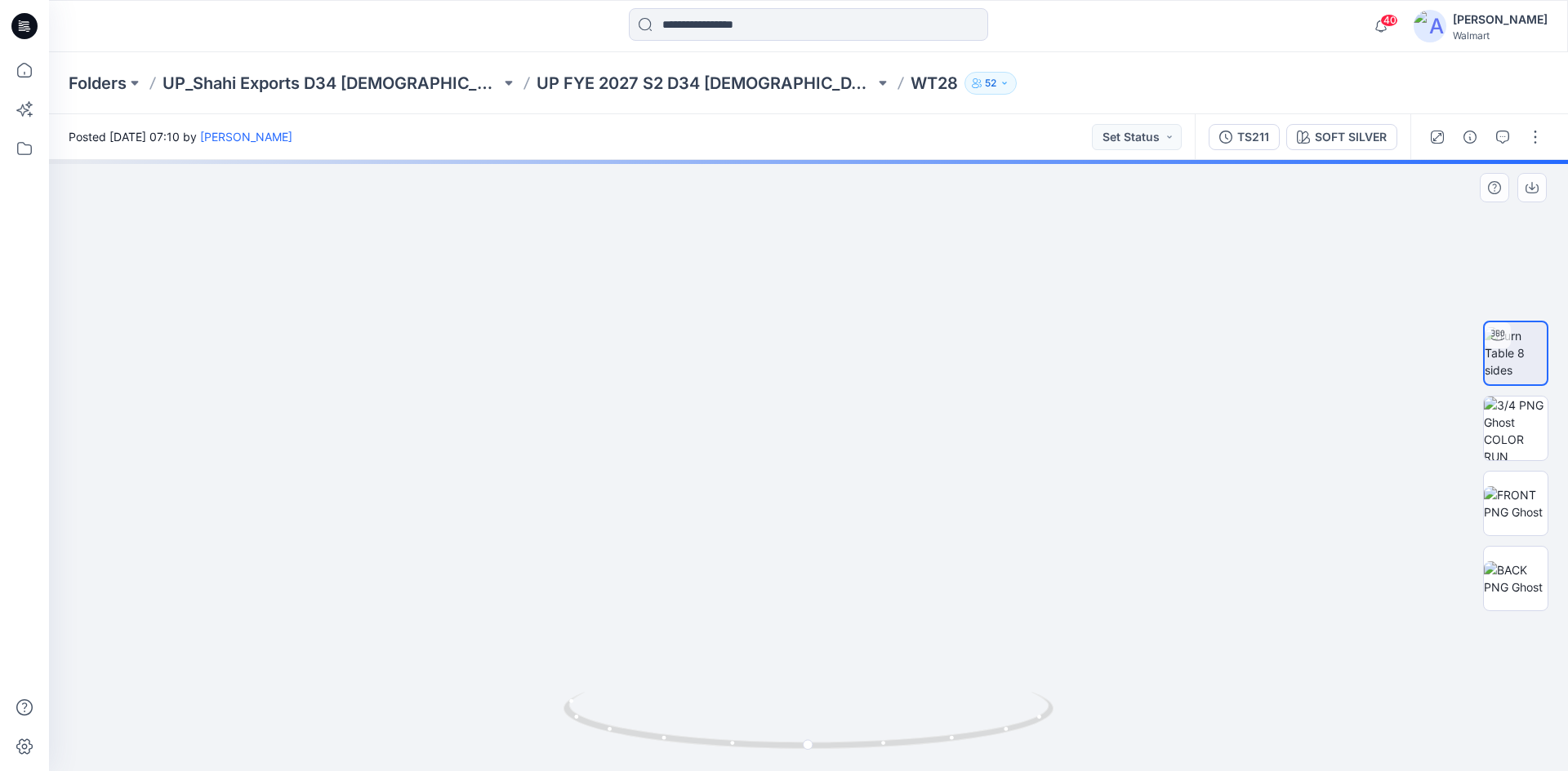
drag, startPoint x: 669, startPoint y: 471, endPoint x: 631, endPoint y: 293, distance: 182.0
drag, startPoint x: 669, startPoint y: 350, endPoint x: 716, endPoint y: 522, distance: 178.3
drag, startPoint x: 691, startPoint y: 469, endPoint x: 704, endPoint y: 498, distance: 31.8
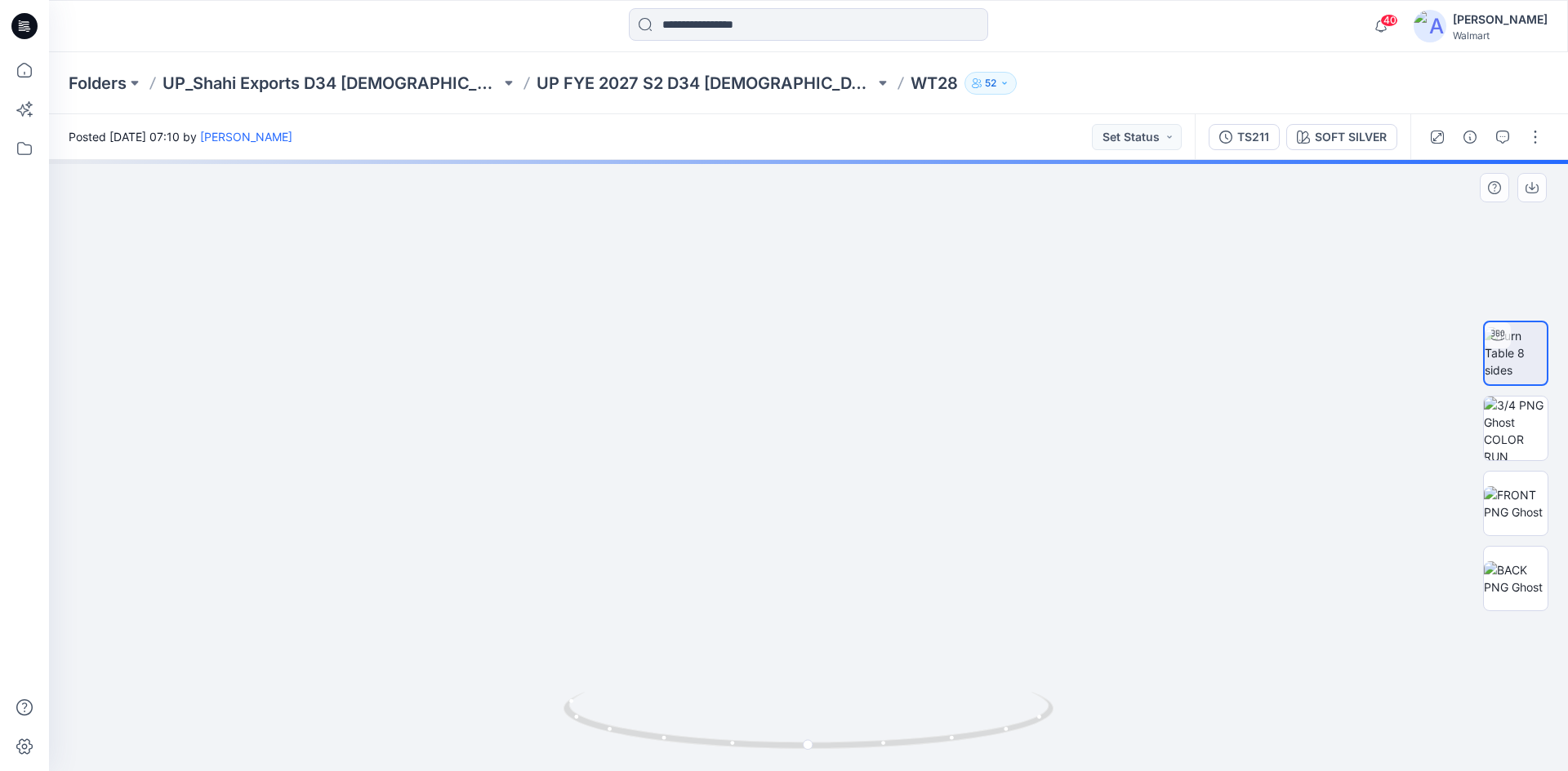
drag, startPoint x: 892, startPoint y: 746, endPoint x: 797, endPoint y: 566, distance: 203.5
click at [692, 724] on icon at bounding box center [811, 723] width 494 height 61
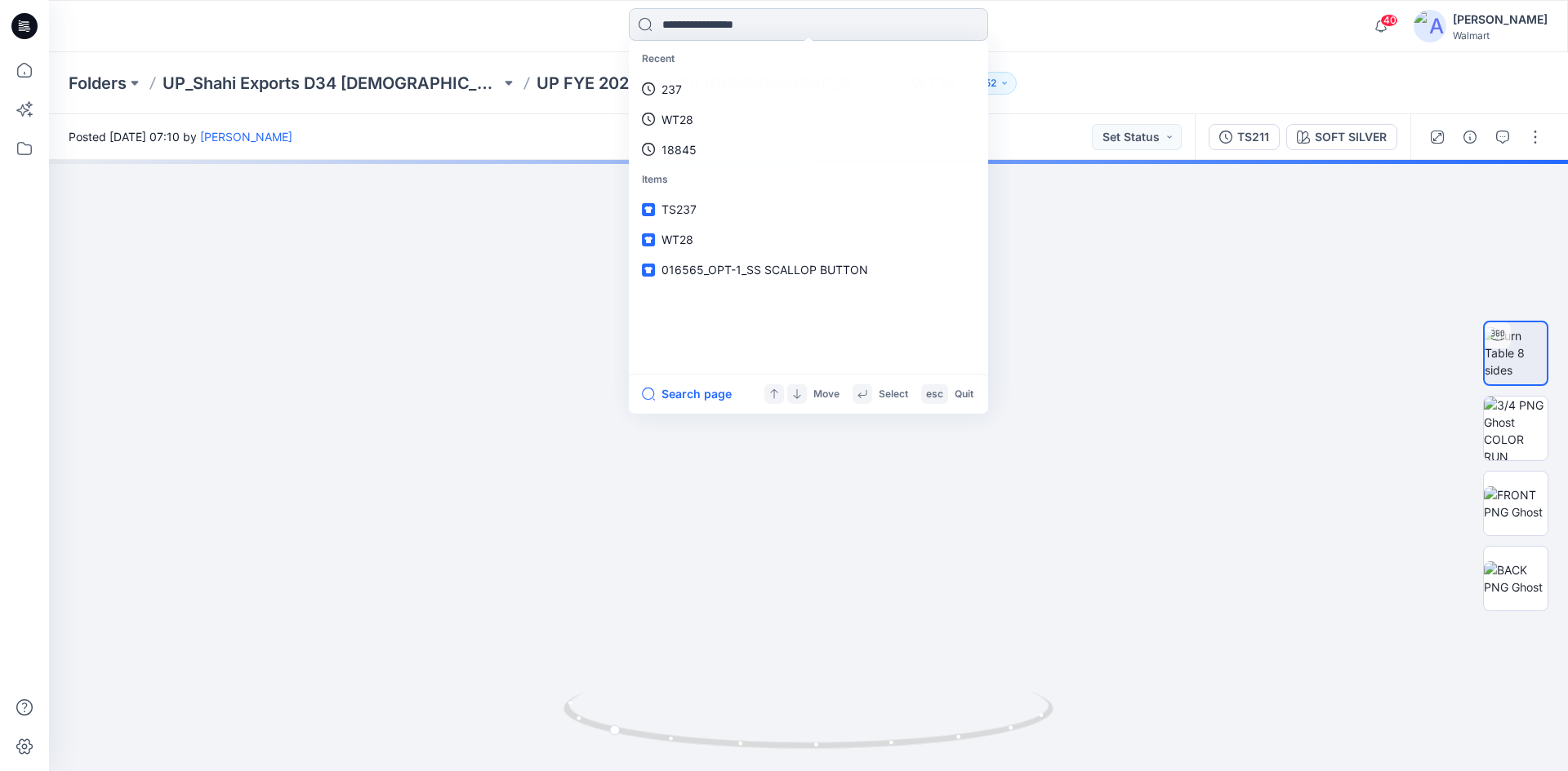
click at [709, 24] on input at bounding box center [809, 25] width 359 height 33
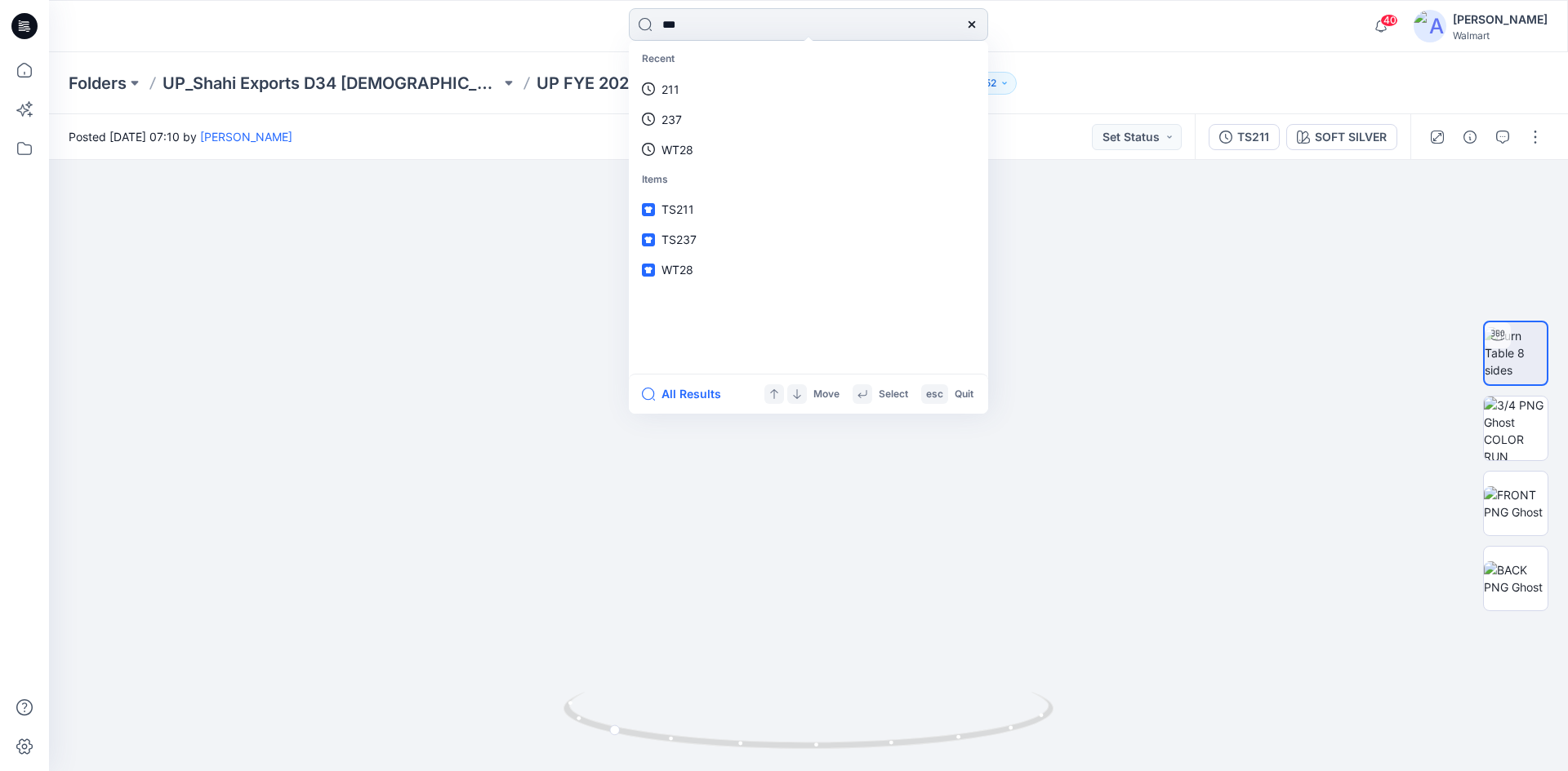
type input "***"
click at [693, 96] on span "-(CAMP SHIRT)" at bounding box center [732, 89] width 82 height 14
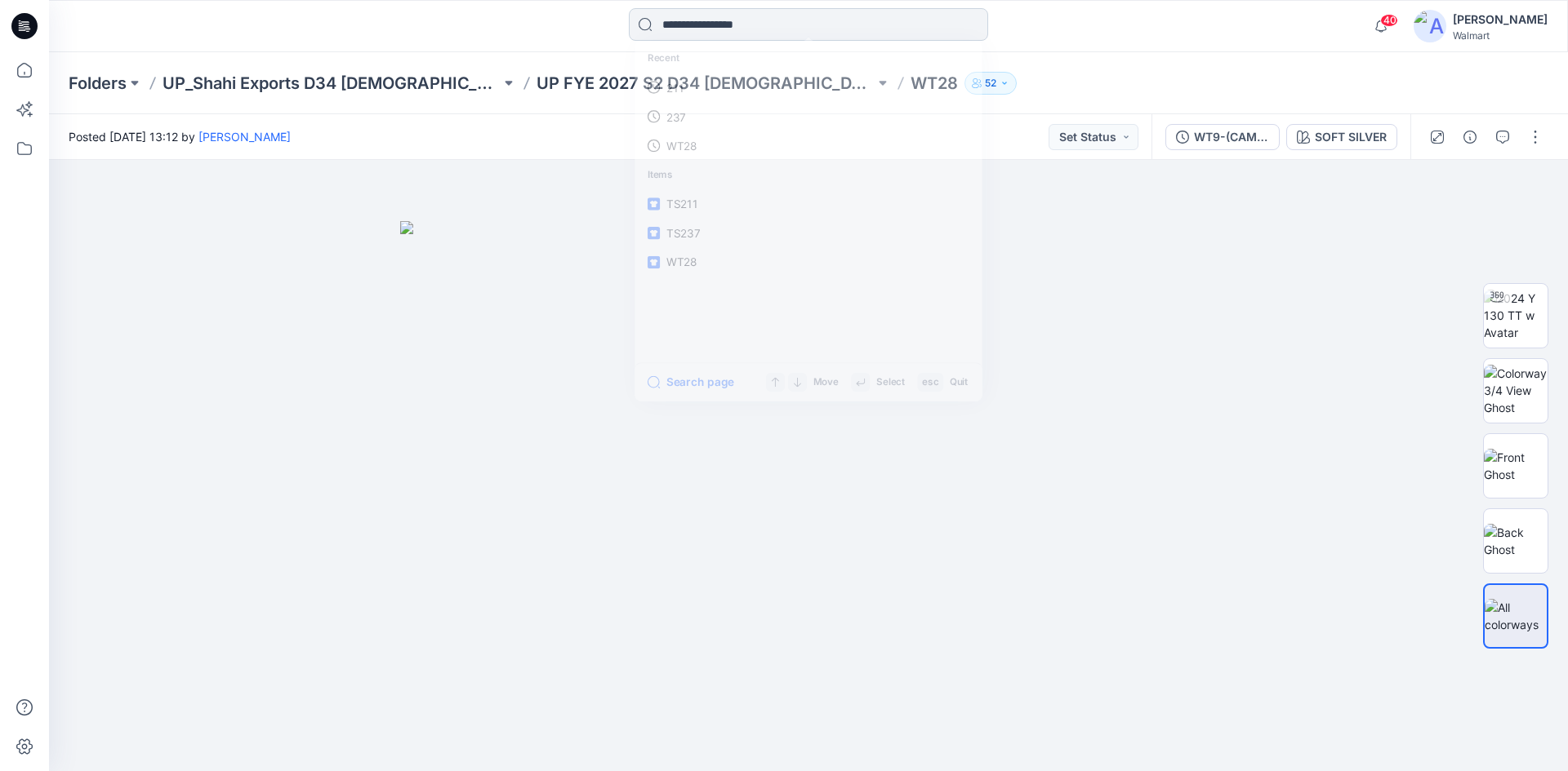
click at [746, 23] on input at bounding box center [809, 25] width 359 height 33
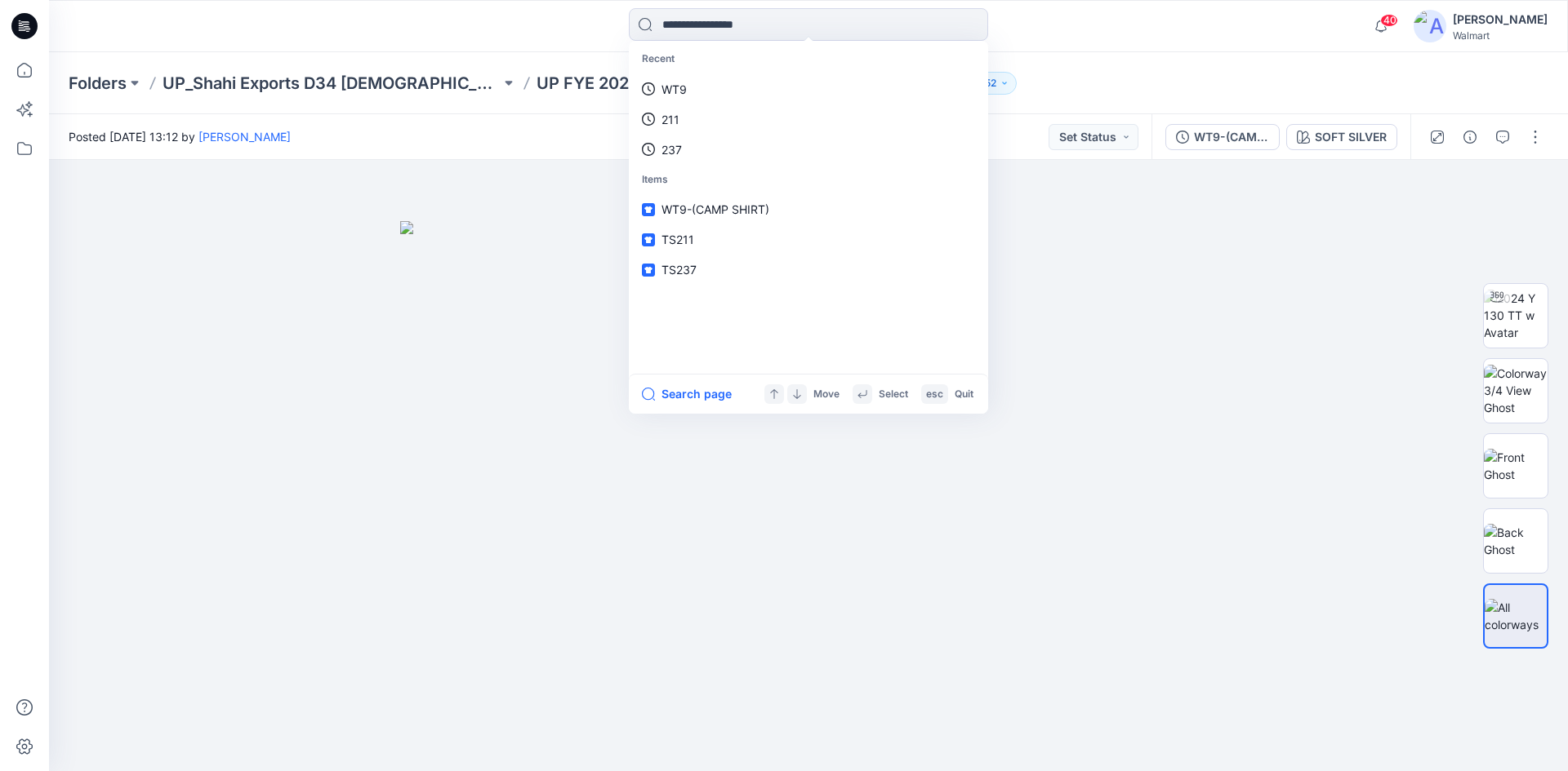
click at [27, 33] on icon at bounding box center [25, 25] width 26 height 26
